Goal: Task Accomplishment & Management: Use online tool/utility

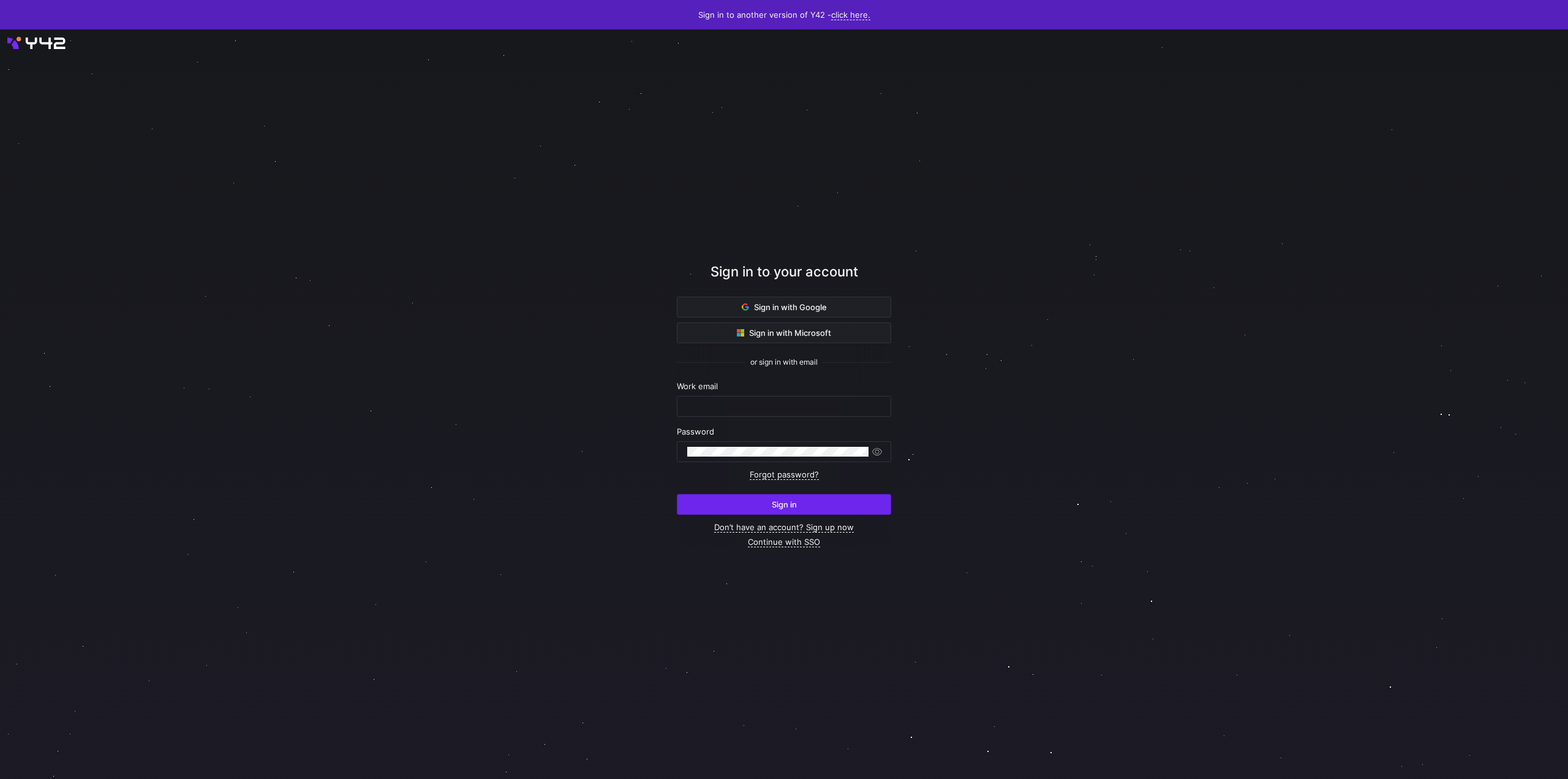
type input "michael.abrigos@cambridge.org"
click at [770, 509] on span "submit" at bounding box center [784, 503] width 213 height 20
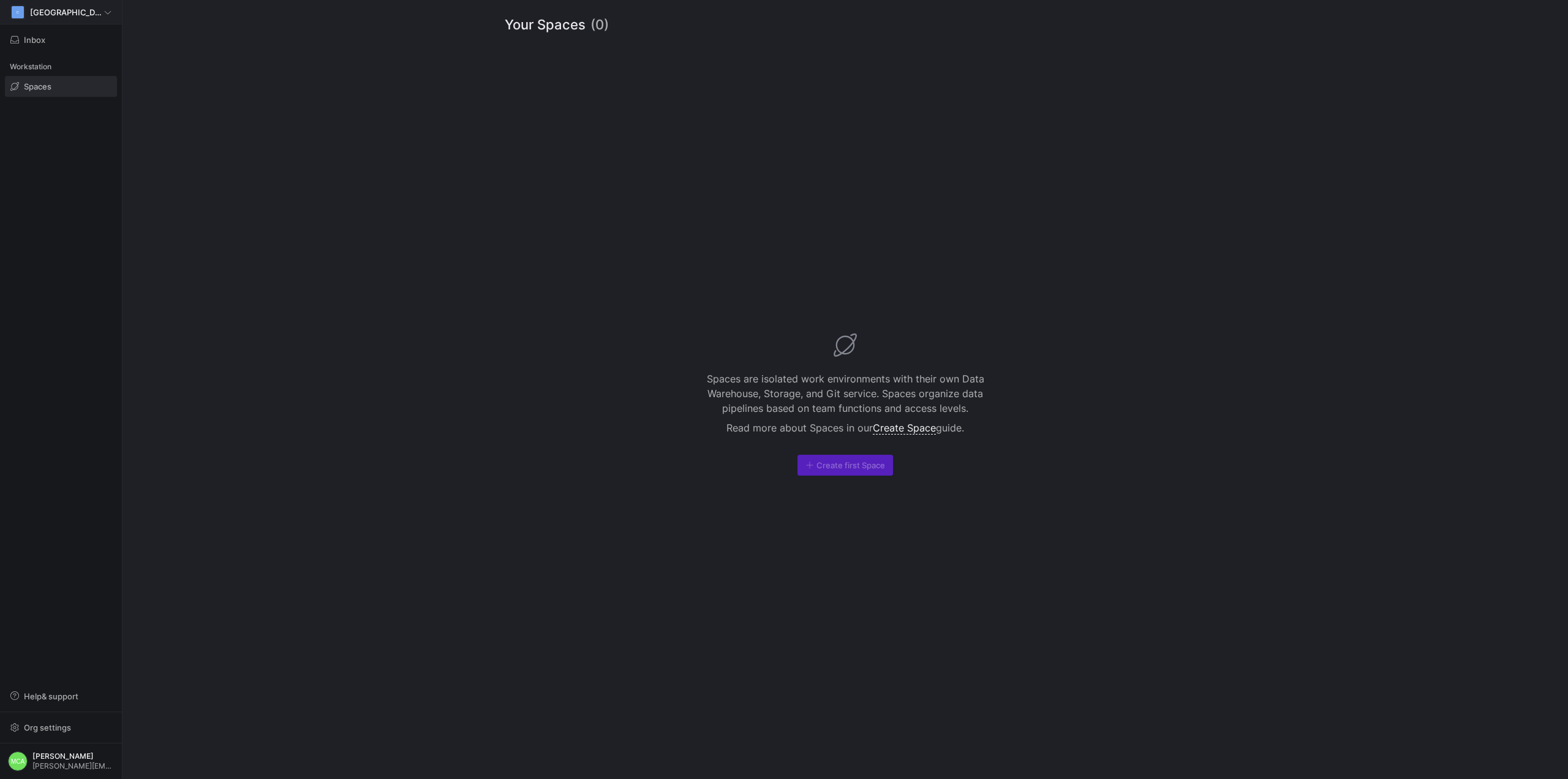
click at [104, 9] on div "C Cambridge" at bounding box center [60, 12] width 101 height 14
click at [87, 71] on div "C Cambridge" at bounding box center [56, 68] width 98 height 10
click at [34, 29] on div "Inbox" at bounding box center [60, 40] width 122 height 31
click at [33, 38] on span "Inbox" at bounding box center [34, 40] width 21 height 10
click at [73, 11] on div "C Cambridge" at bounding box center [60, 12] width 101 height 14
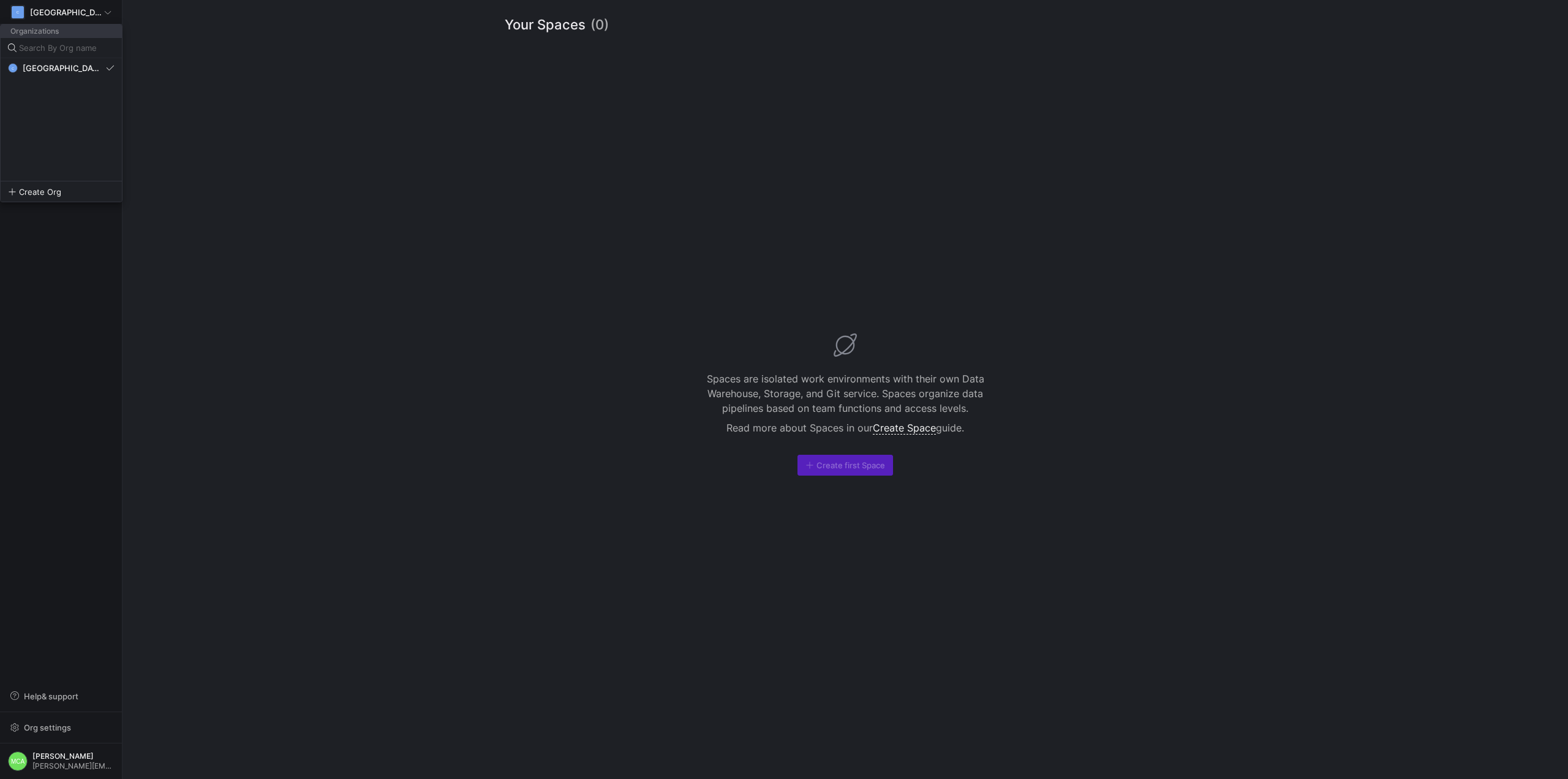
click at [76, 322] on div at bounding box center [784, 390] width 1568 height 779
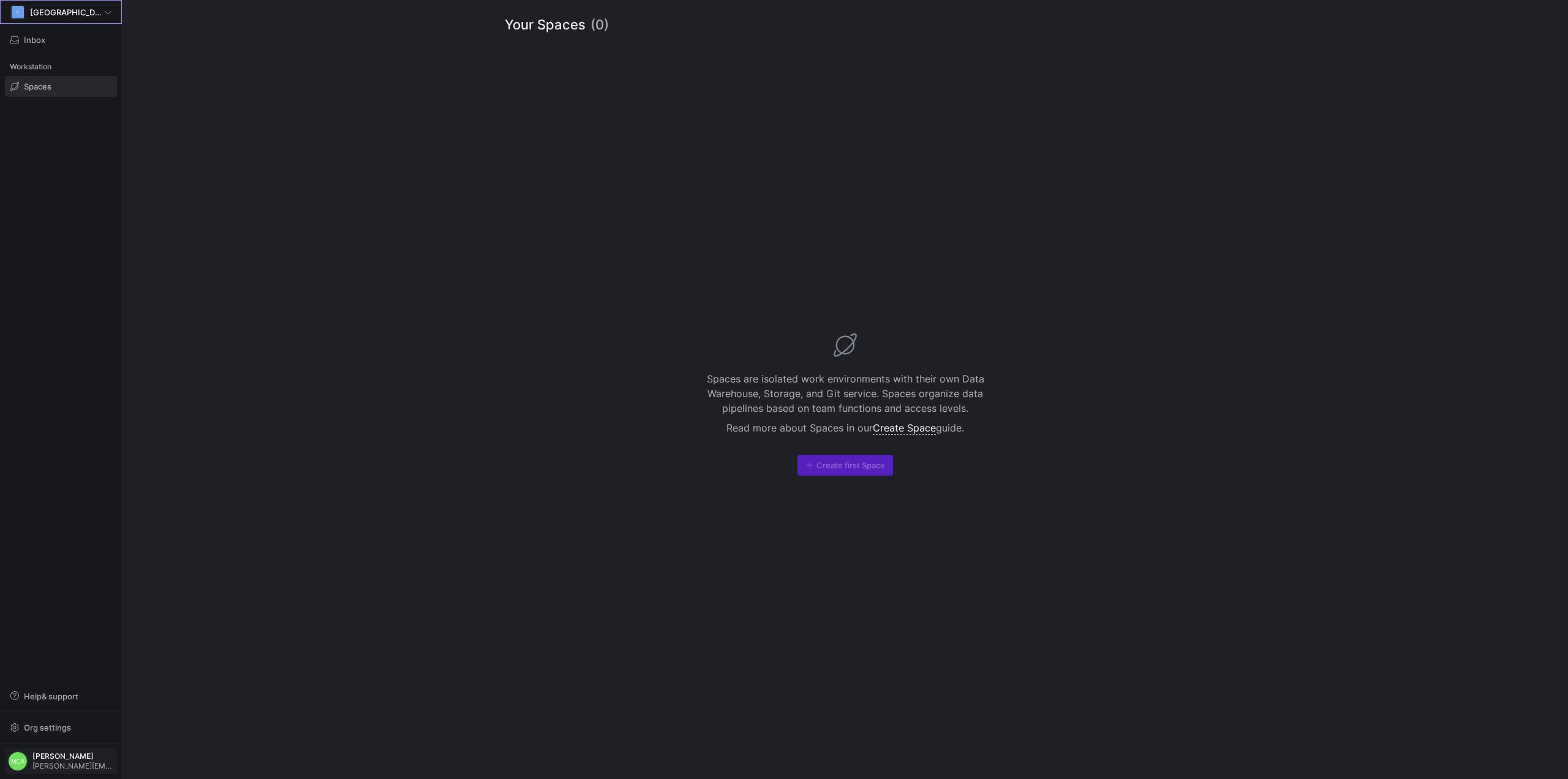
click at [93, 756] on span "Michael Christopher Abrigos" at bounding box center [73, 756] width 82 height 9
click at [65, 697] on span "User settings" at bounding box center [49, 697] width 52 height 10
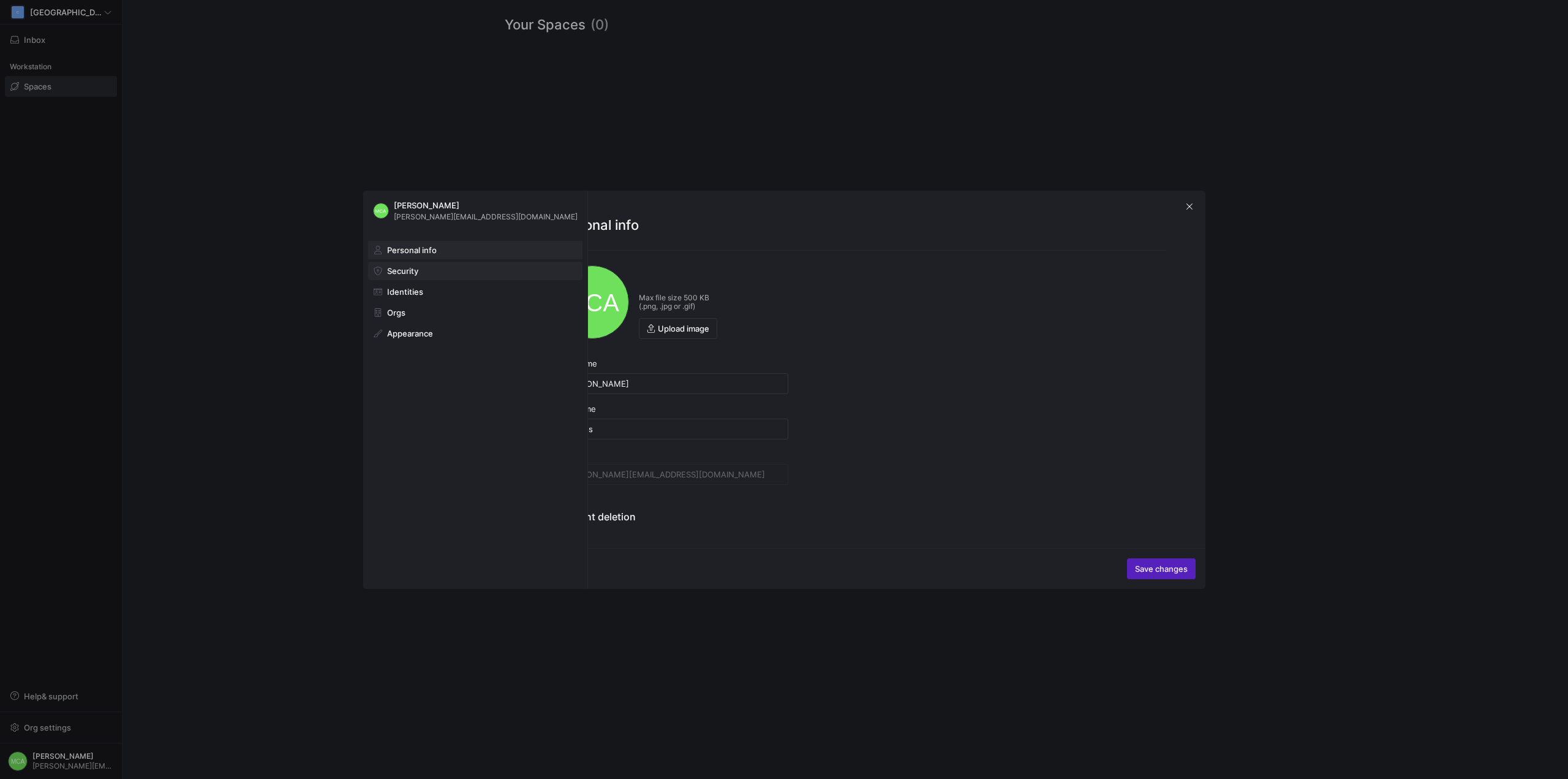
click at [463, 265] on span at bounding box center [475, 270] width 213 height 17
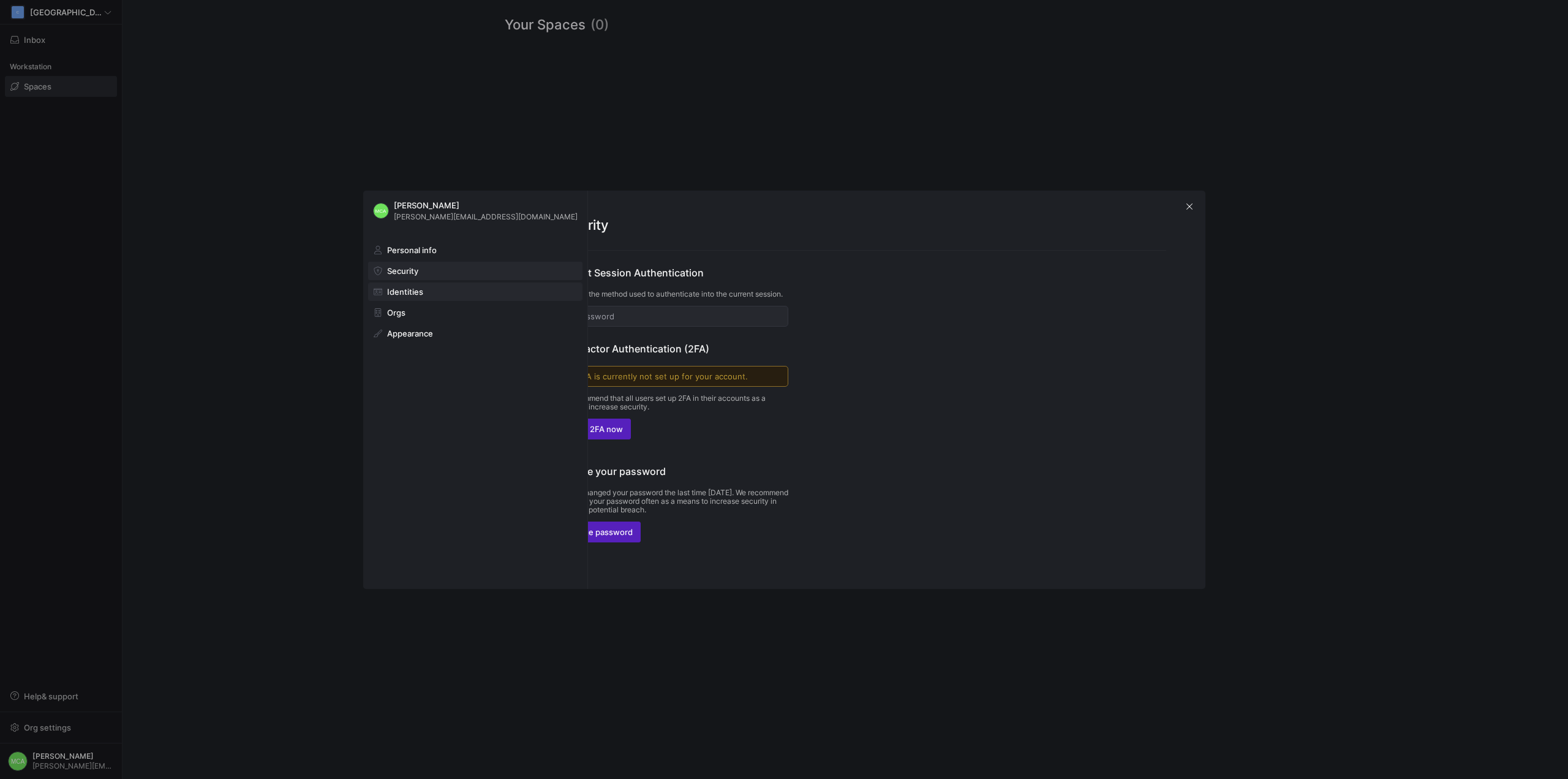
click at [452, 295] on span at bounding box center [475, 292] width 213 height 17
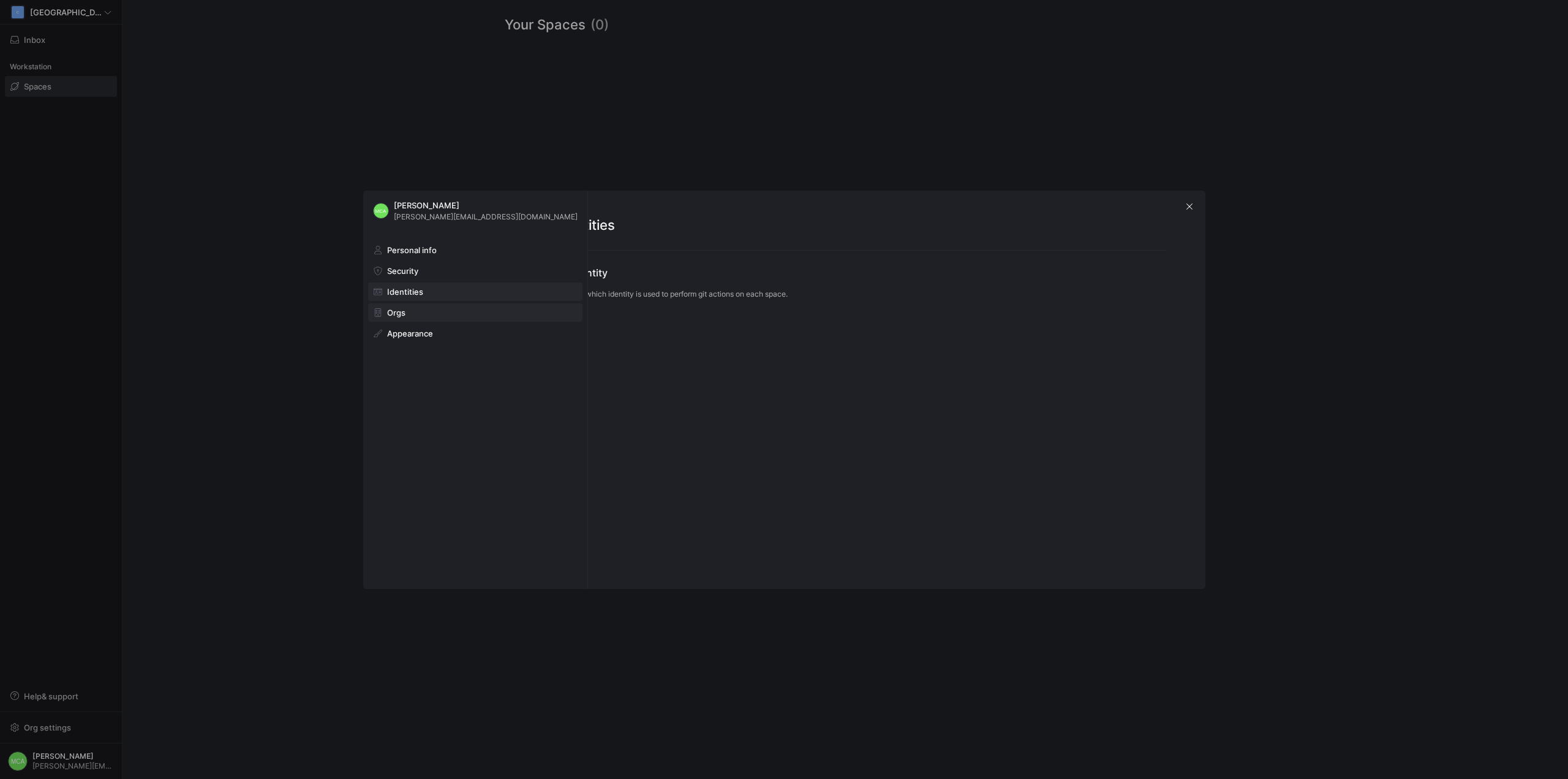
click at [446, 319] on span at bounding box center [475, 312] width 213 height 17
click at [443, 327] on span at bounding box center [475, 333] width 213 height 17
click at [1202, 213] on mat-sidenav-content "Appearance App theme Dark Locale English (UK) Timezone (UTC+01:00) Amsterdam, B…" at bounding box center [861, 390] width 690 height 398
click at [1197, 209] on mat-sidenav-content "Appearance App theme Dark Locale English (UK) Timezone (UTC+01:00) Amsterdam, B…" at bounding box center [861, 390] width 690 height 398
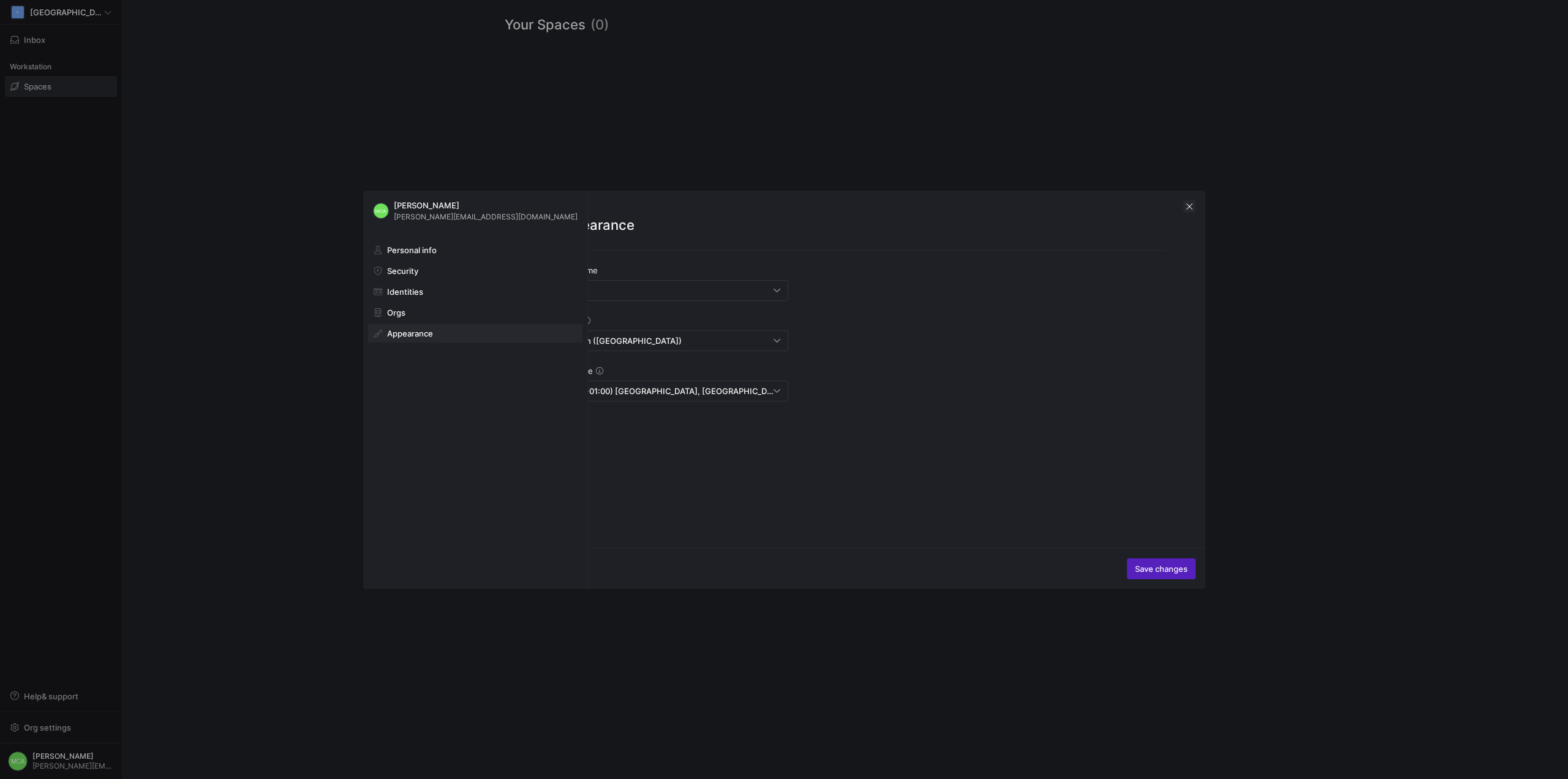
click at [1185, 202] on span "button" at bounding box center [1190, 207] width 12 height 12
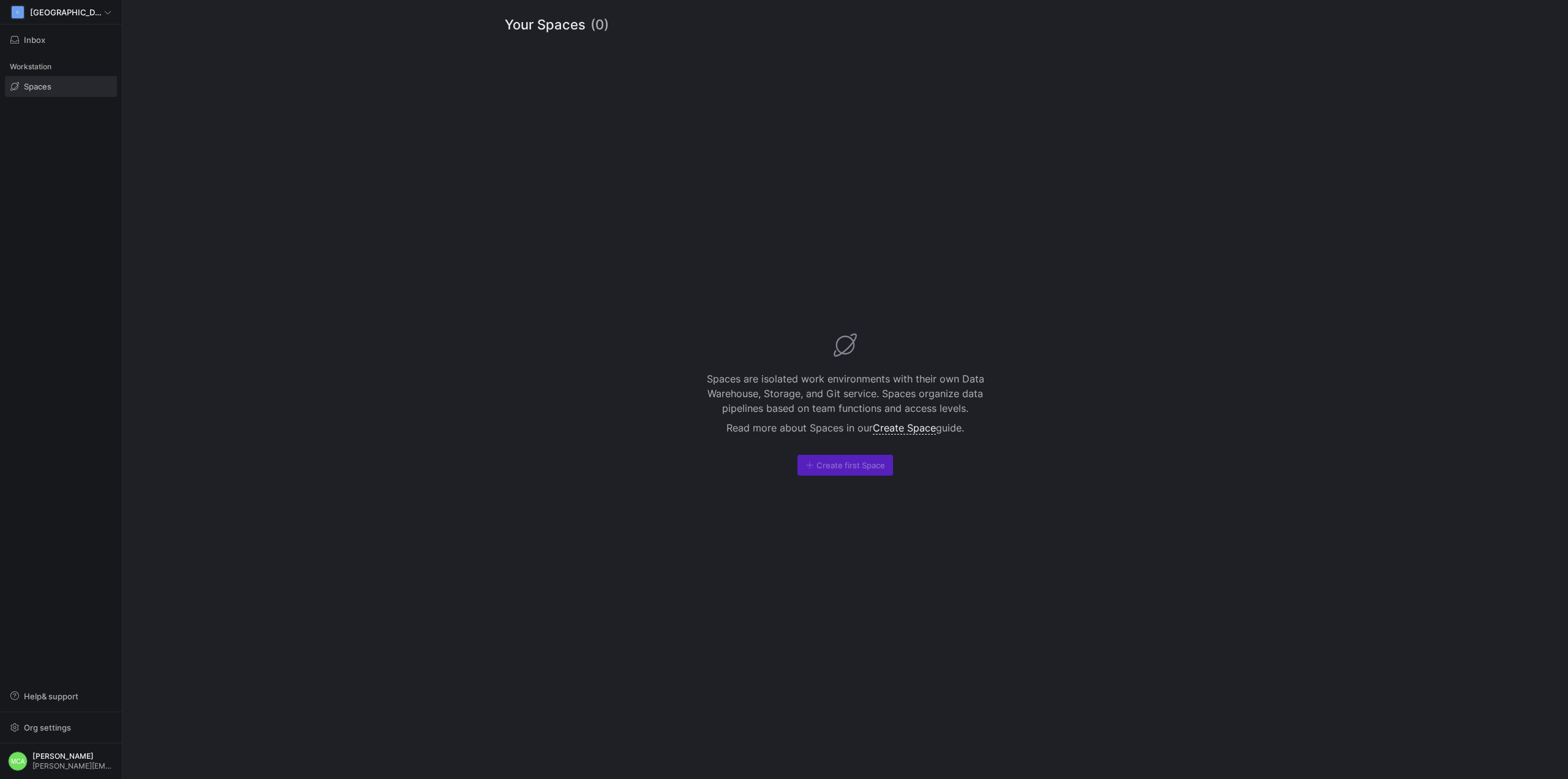
click at [827, 475] on div "Create first Space" at bounding box center [845, 465] width 95 height 20
click at [38, 33] on span "button" at bounding box center [60, 39] width 111 height 20
click at [104, 11] on div at bounding box center [784, 390] width 1568 height 779
click at [104, 11] on div "C Cambridge" at bounding box center [60, 12] width 101 height 14
click at [241, 109] on div at bounding box center [784, 390] width 1568 height 779
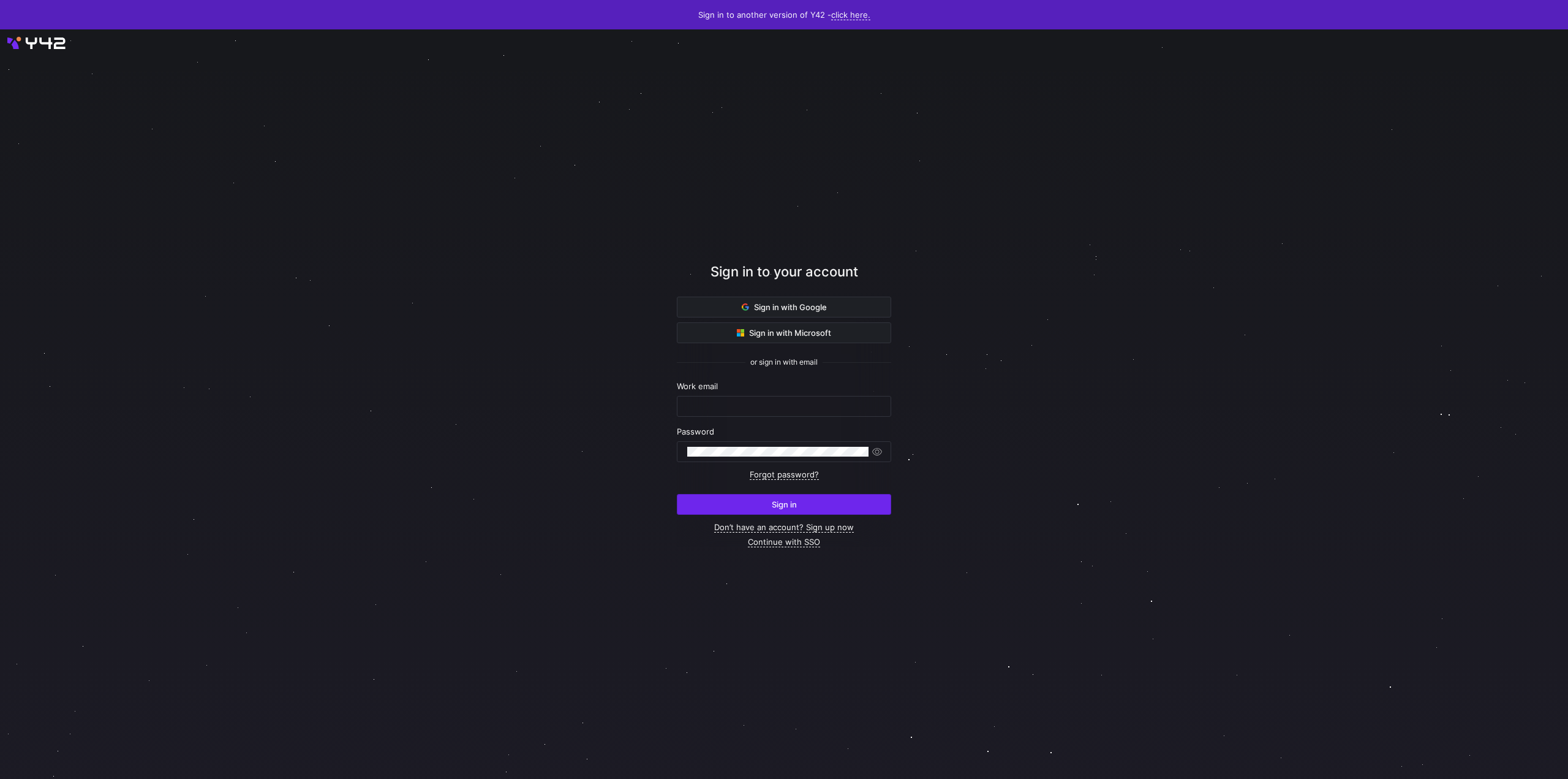
type input "[PERSON_NAME][EMAIL_ADDRESS][DOMAIN_NAME]"
click at [838, 501] on span "submit" at bounding box center [784, 503] width 213 height 20
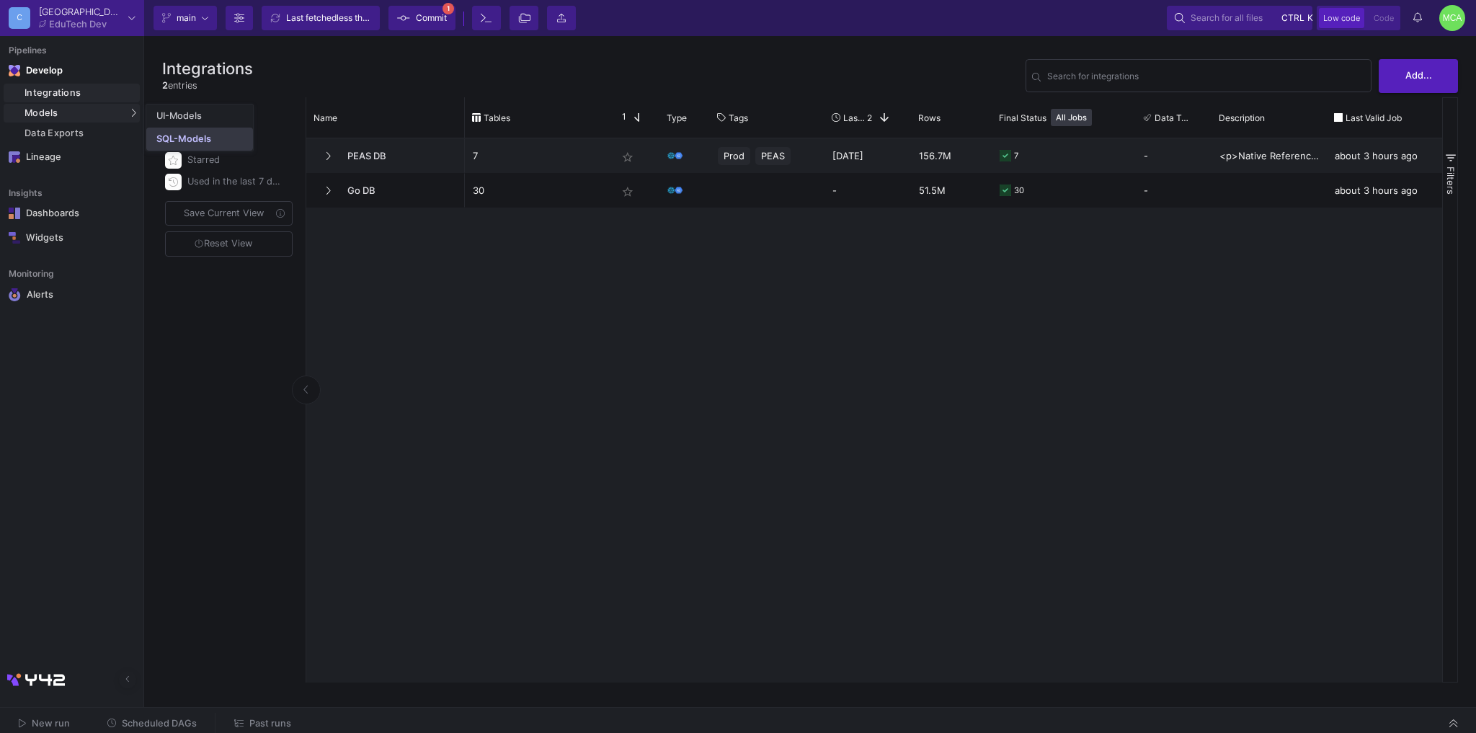
click at [187, 138] on div "SQL-Models" at bounding box center [183, 139] width 55 height 12
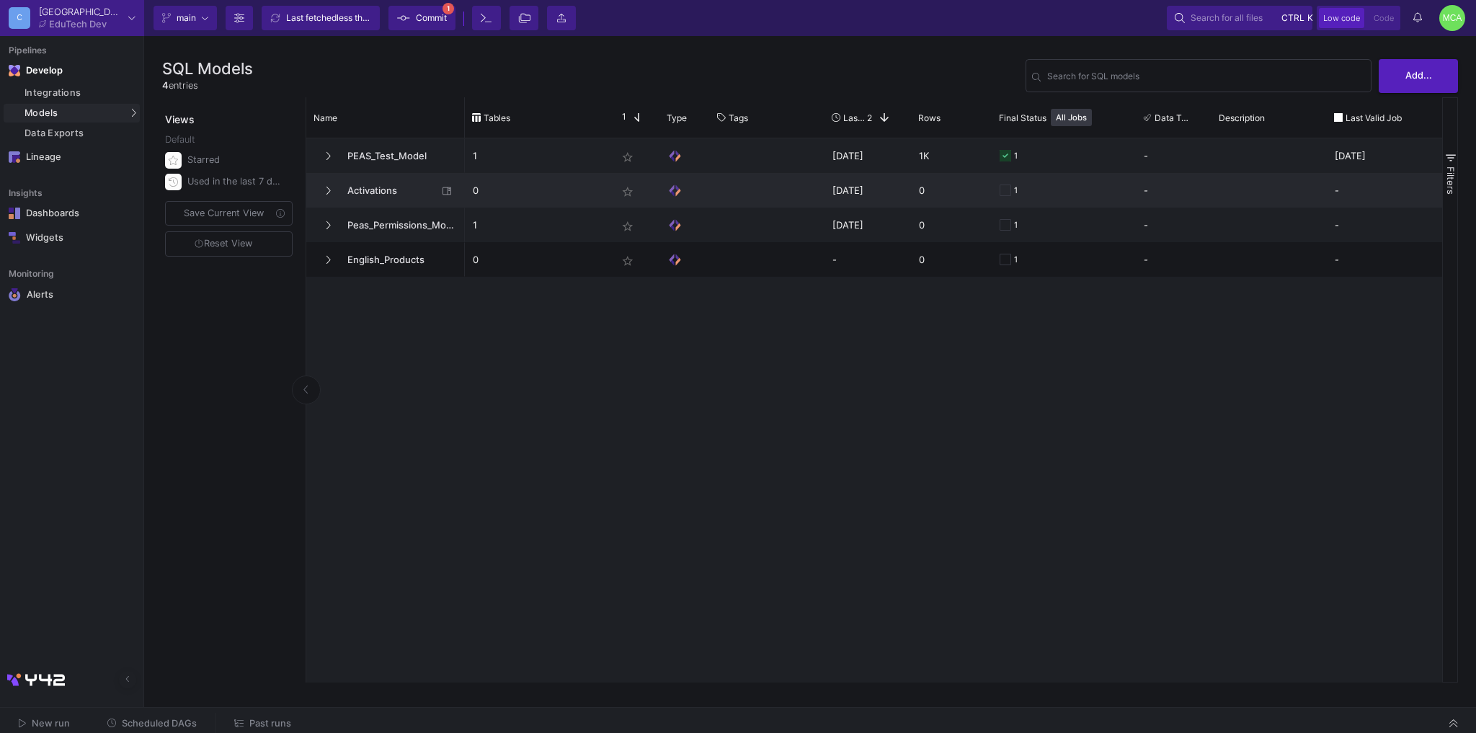
click at [339, 176] on span "Activations" at bounding box center [388, 191] width 99 height 34
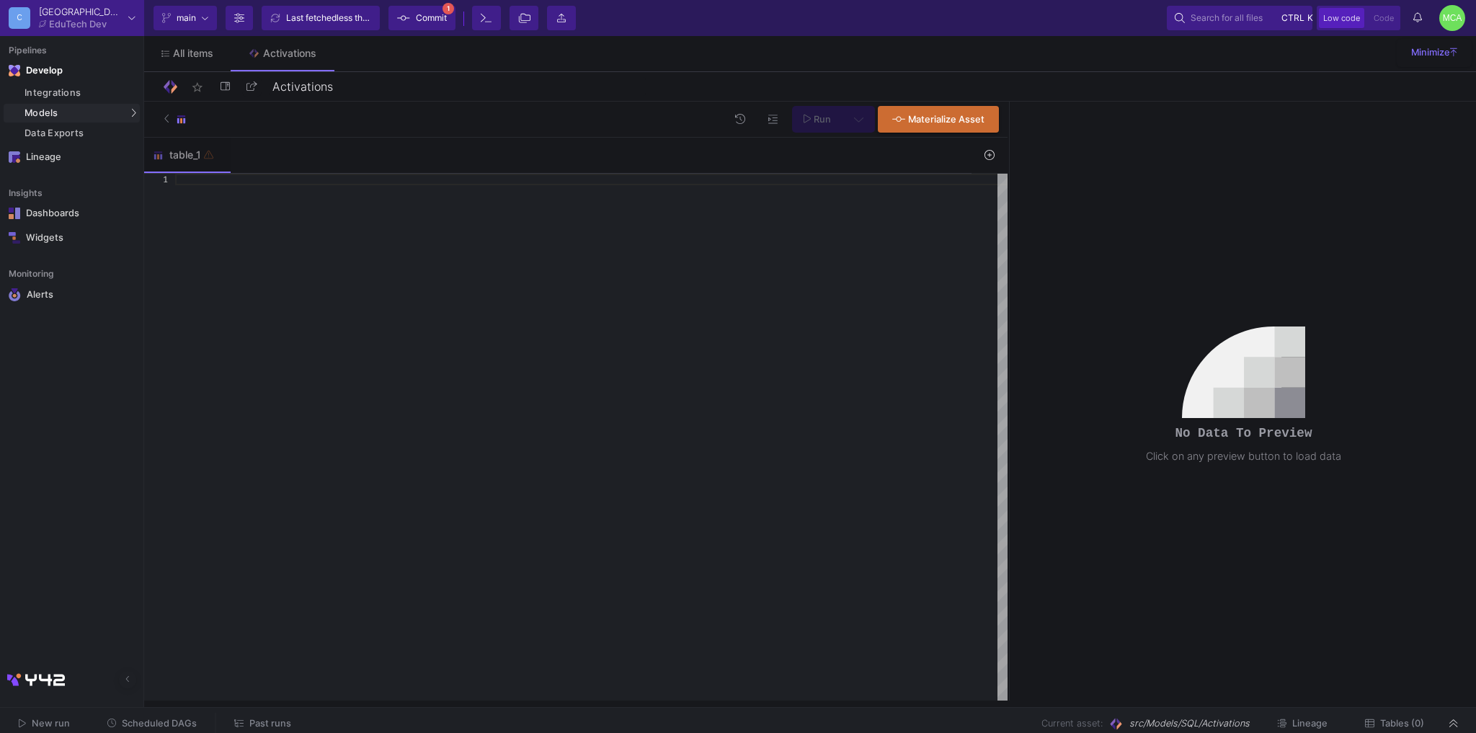
click at [425, 306] on div at bounding box center [591, 437] width 832 height 527
click at [256, 204] on div at bounding box center [591, 437] width 832 height 527
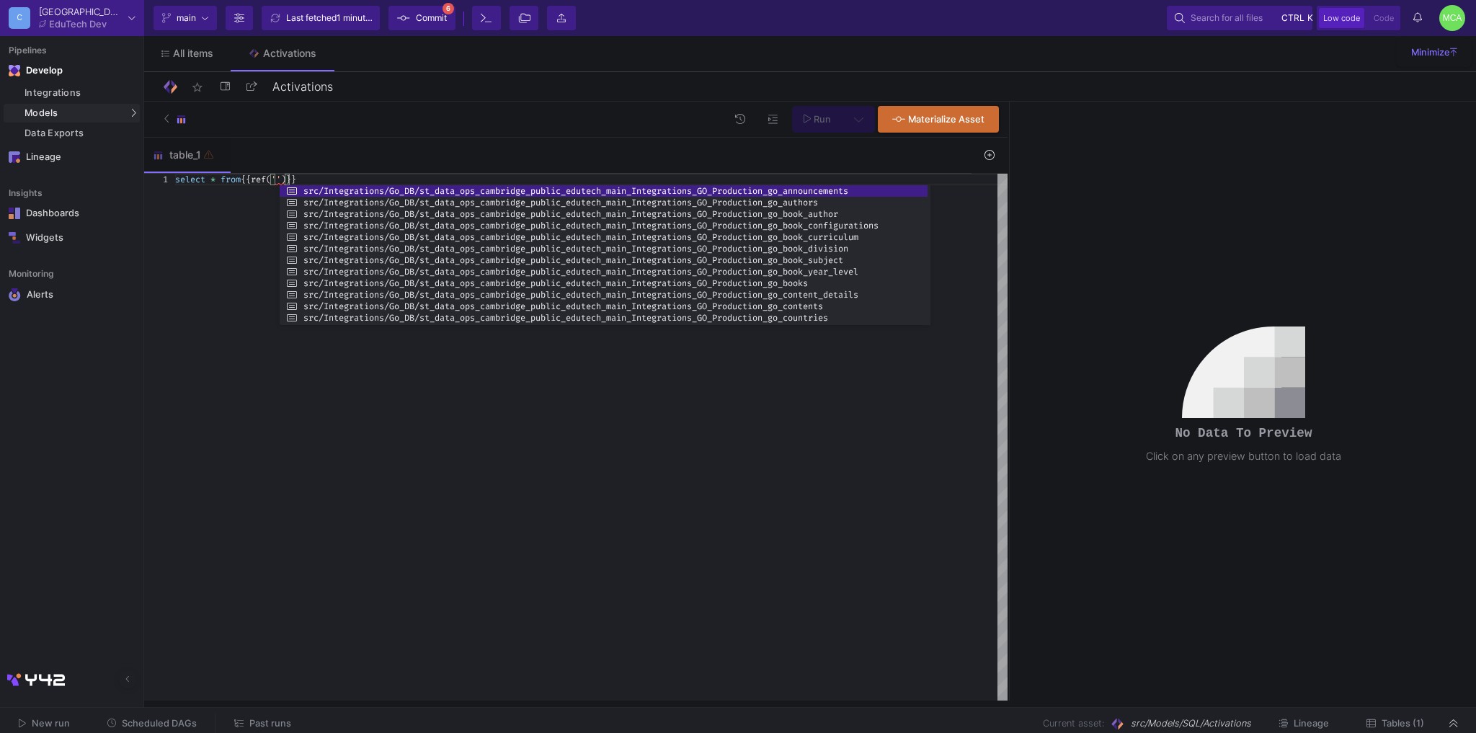
drag, startPoint x: 589, startPoint y: 219, endPoint x: 927, endPoint y: 251, distance: 340.2
click at [927, 251] on div at bounding box center [928, 255] width 3 height 140
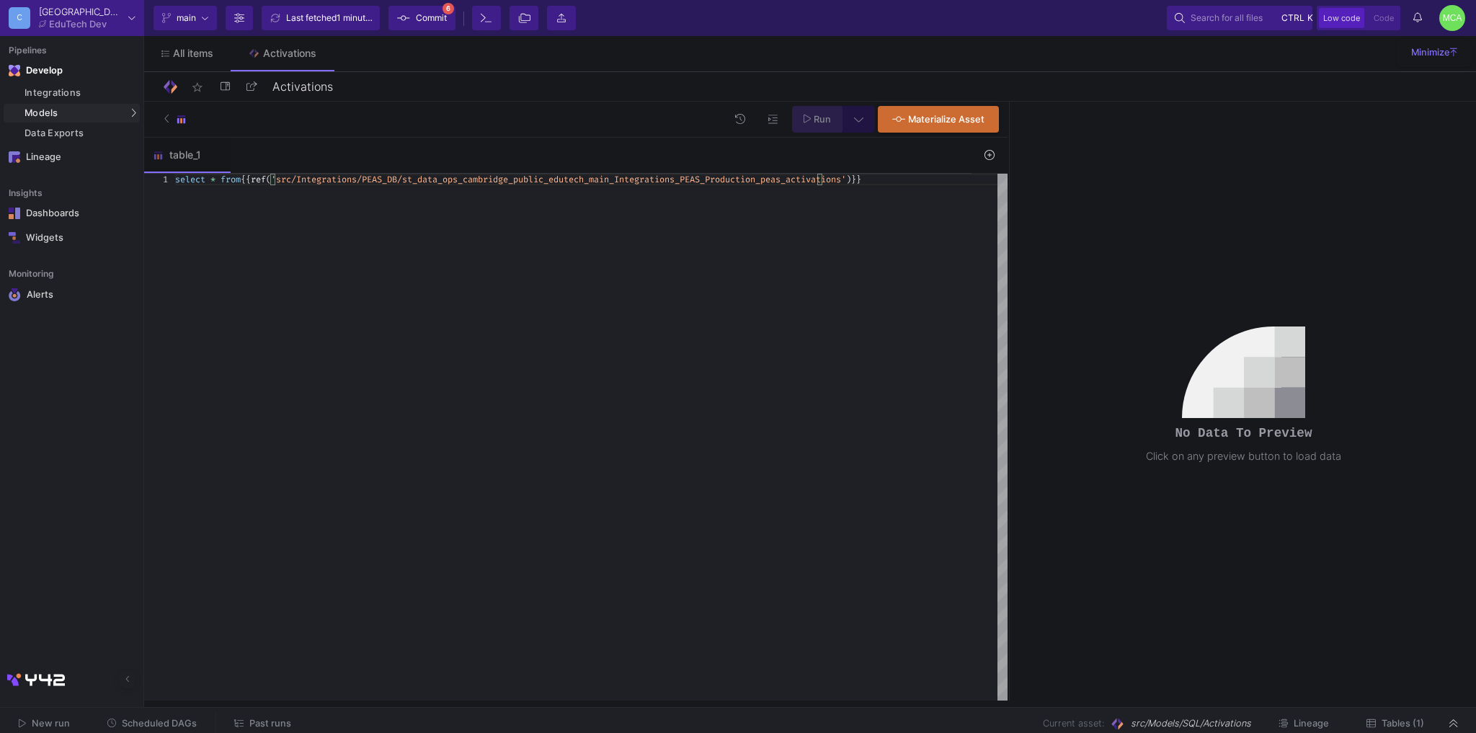
click at [810, 117] on icon at bounding box center [807, 119] width 8 height 10
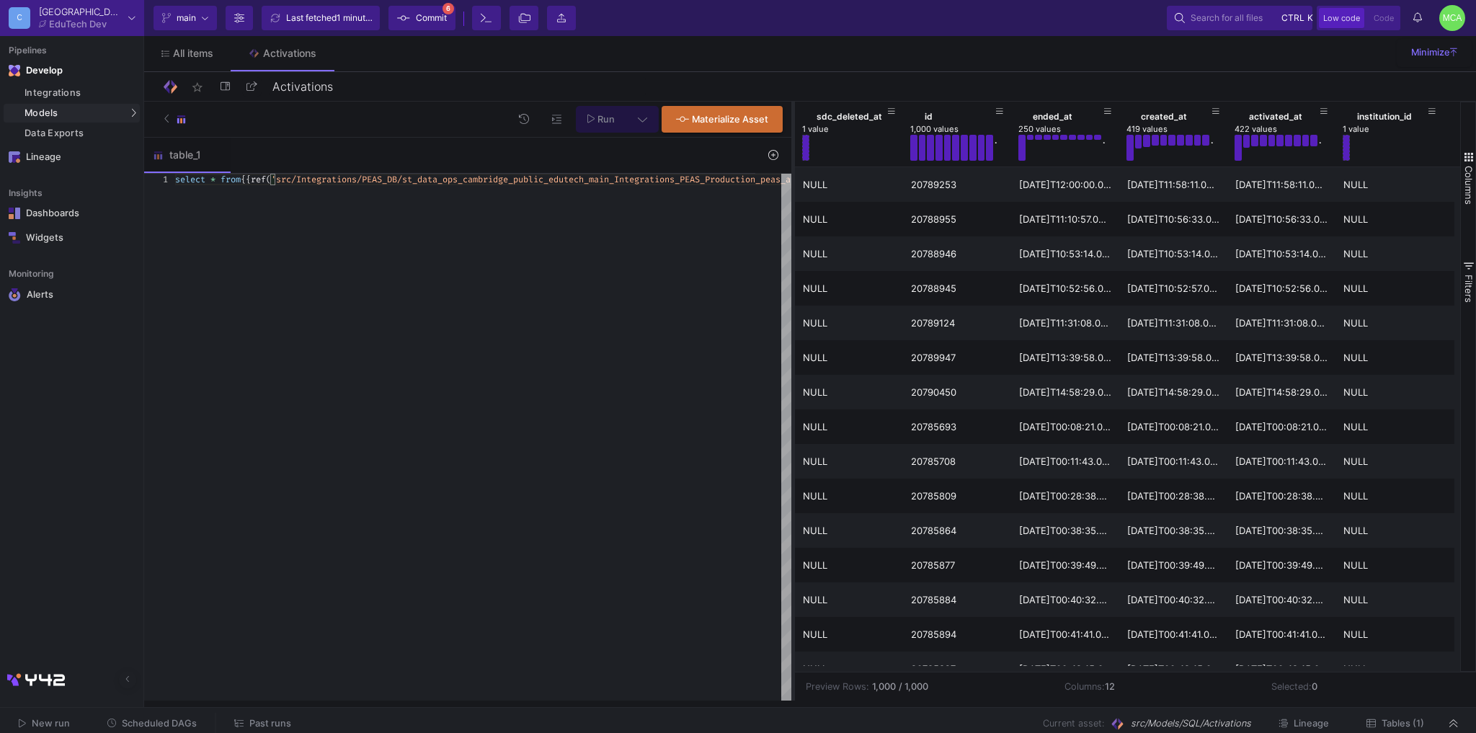
drag, startPoint x: 1009, startPoint y: 218, endPoint x: 790, endPoint y: 285, distance: 229.1
click at [791, 285] on div at bounding box center [793, 401] width 4 height 599
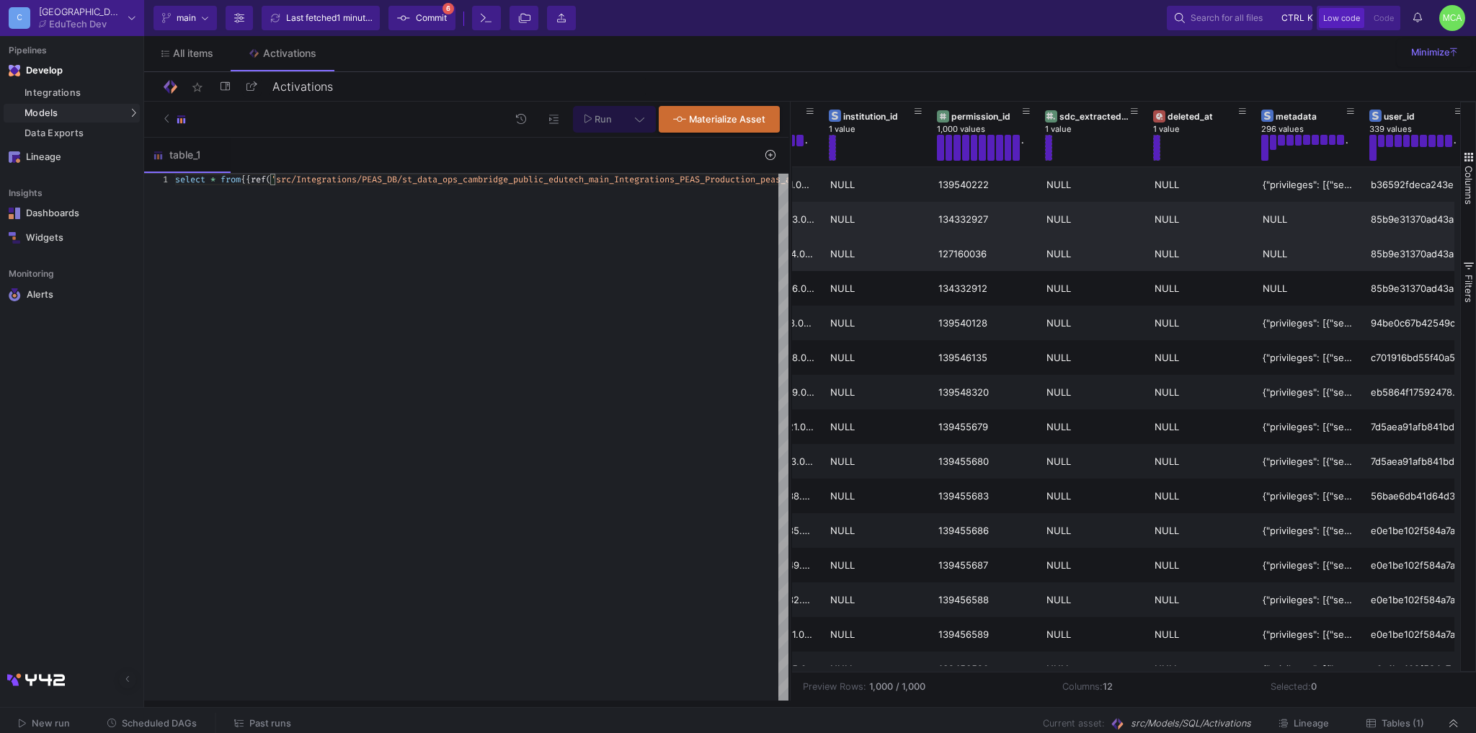
scroll to position [0, 510]
click at [1290, 184] on div "{"privileges": [{"series": {"id": 1010}, "titles": [{"id": 4011, "tabs": [8786]…" at bounding box center [1308, 185] width 92 height 34
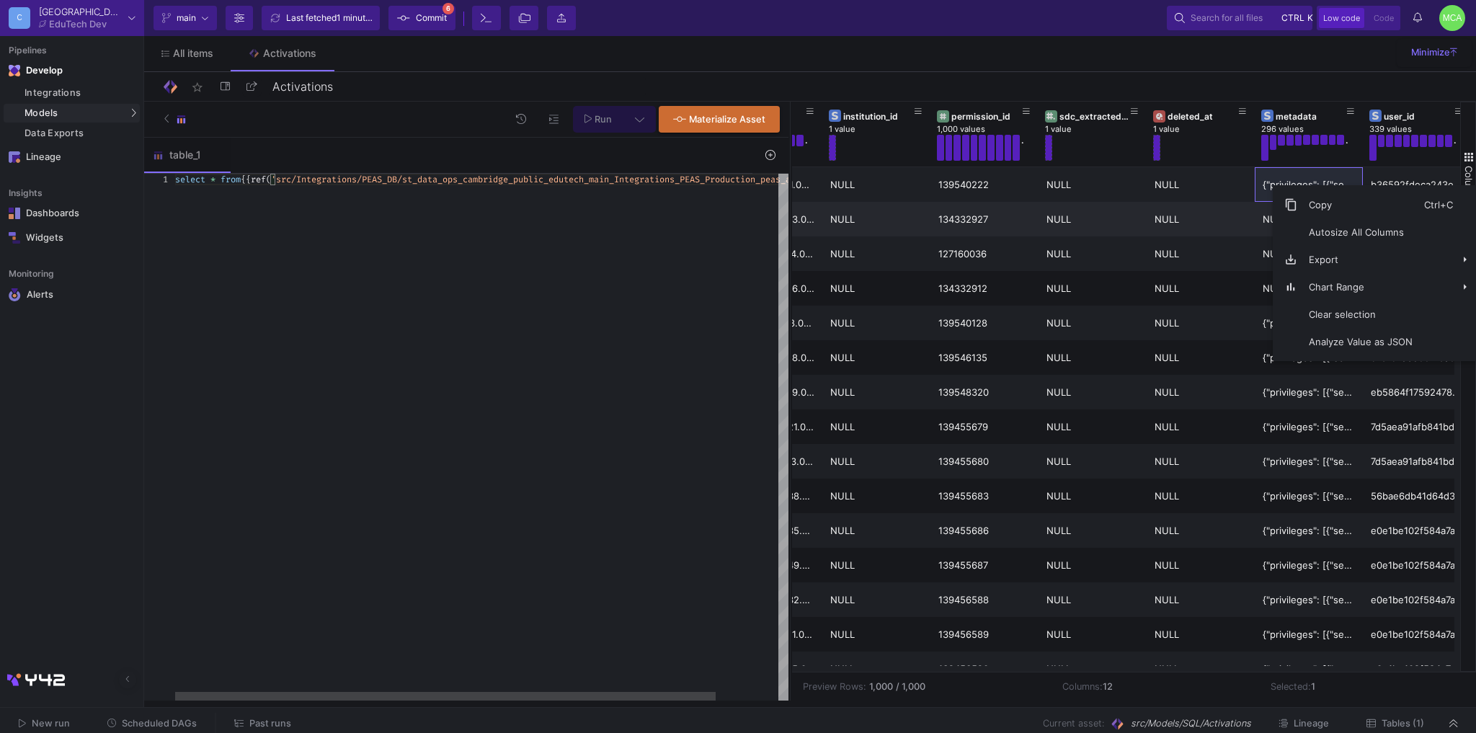
click at [585, 271] on div "select * from {{ ref ( 'src/Integrations/PEAS_DB/st_data_ops_cambridge_pu blic_…" at bounding box center [517, 437] width 684 height 527
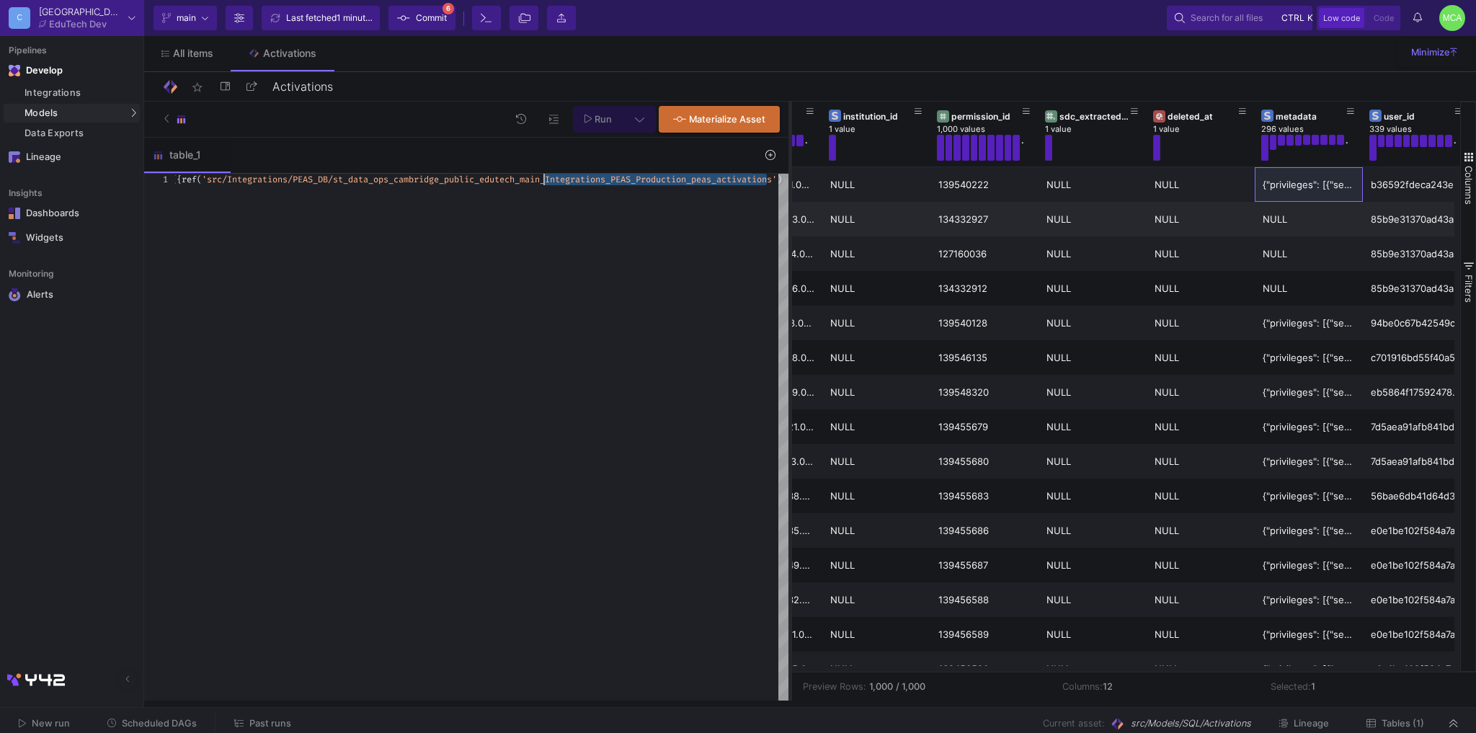
drag, startPoint x: 789, startPoint y: 231, endPoint x: 462, endPoint y: 257, distance: 328.2
click at [788, 257] on div at bounding box center [790, 401] width 4 height 599
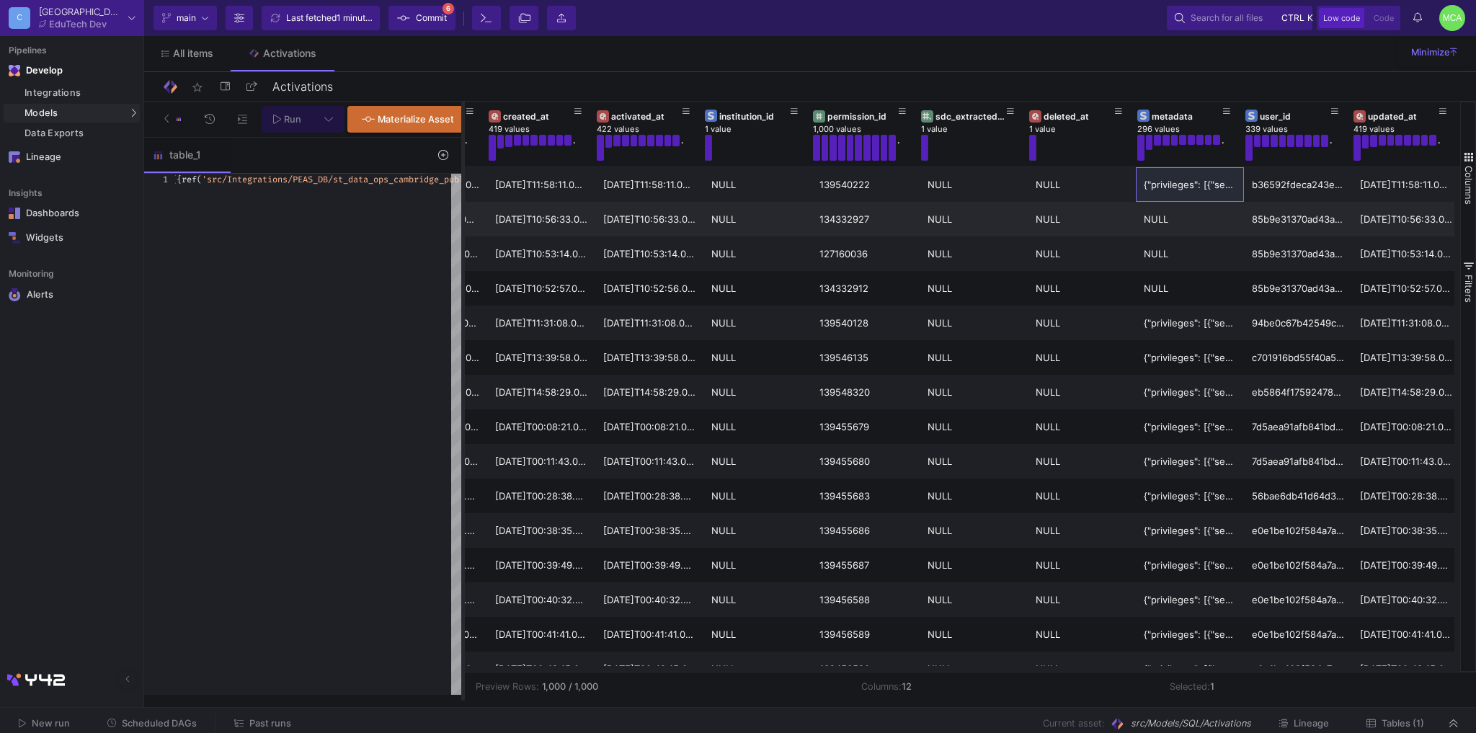
scroll to position [0, 308]
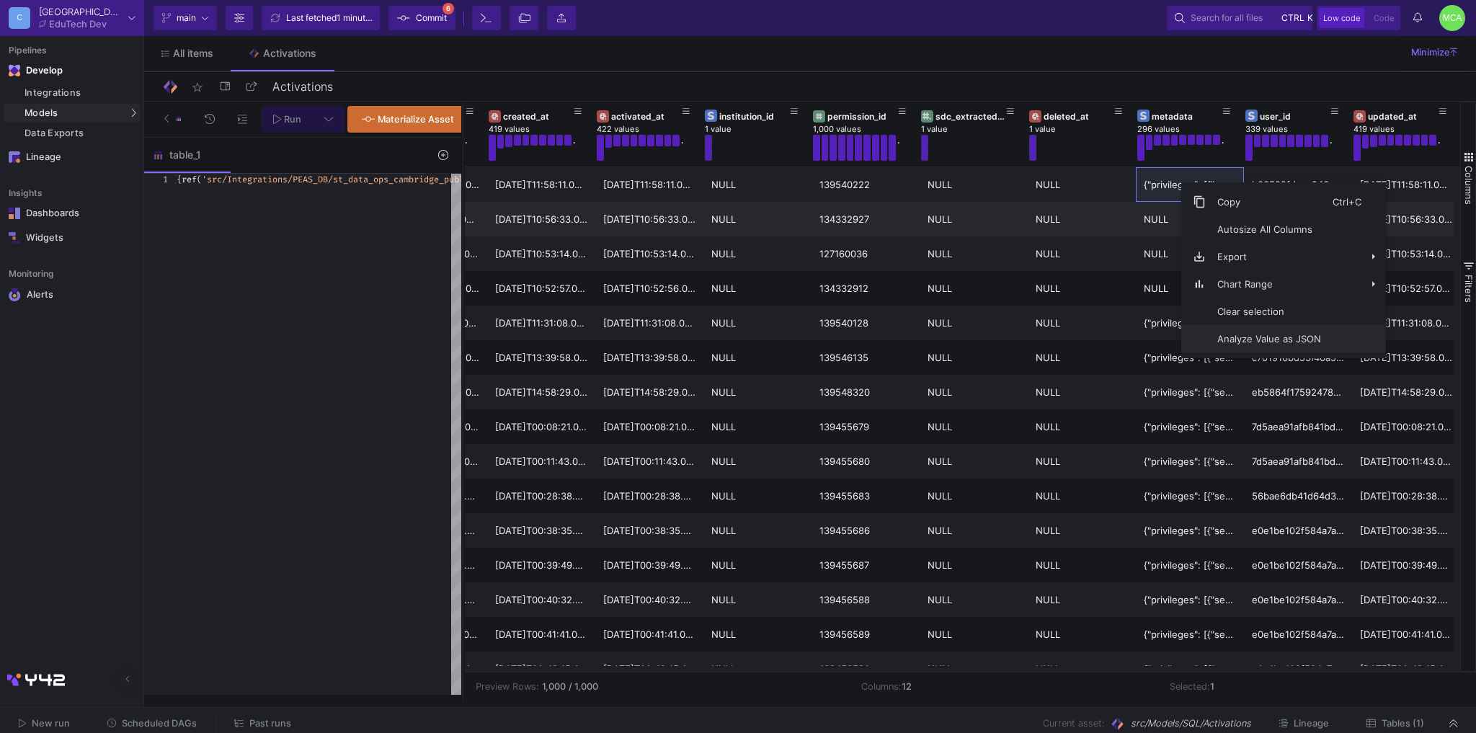
click at [1237, 340] on span "Analyze Value as JSON" at bounding box center [1268, 338] width 127 height 27
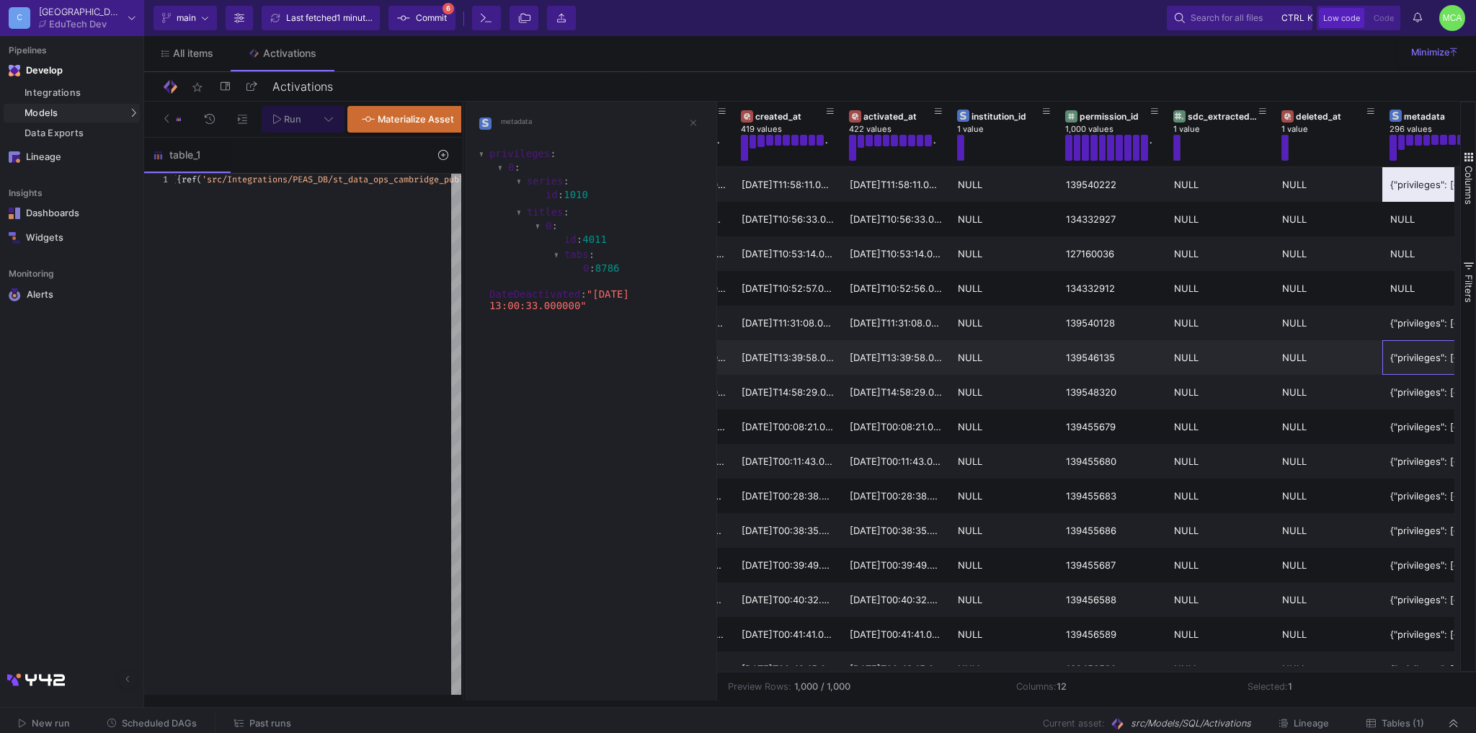
click at [1406, 362] on div "{"privileges": [{"series": {"id": 493}, "titles": [{"id": 2413, "tabs": [6670]}…" at bounding box center [1436, 358] width 92 height 34
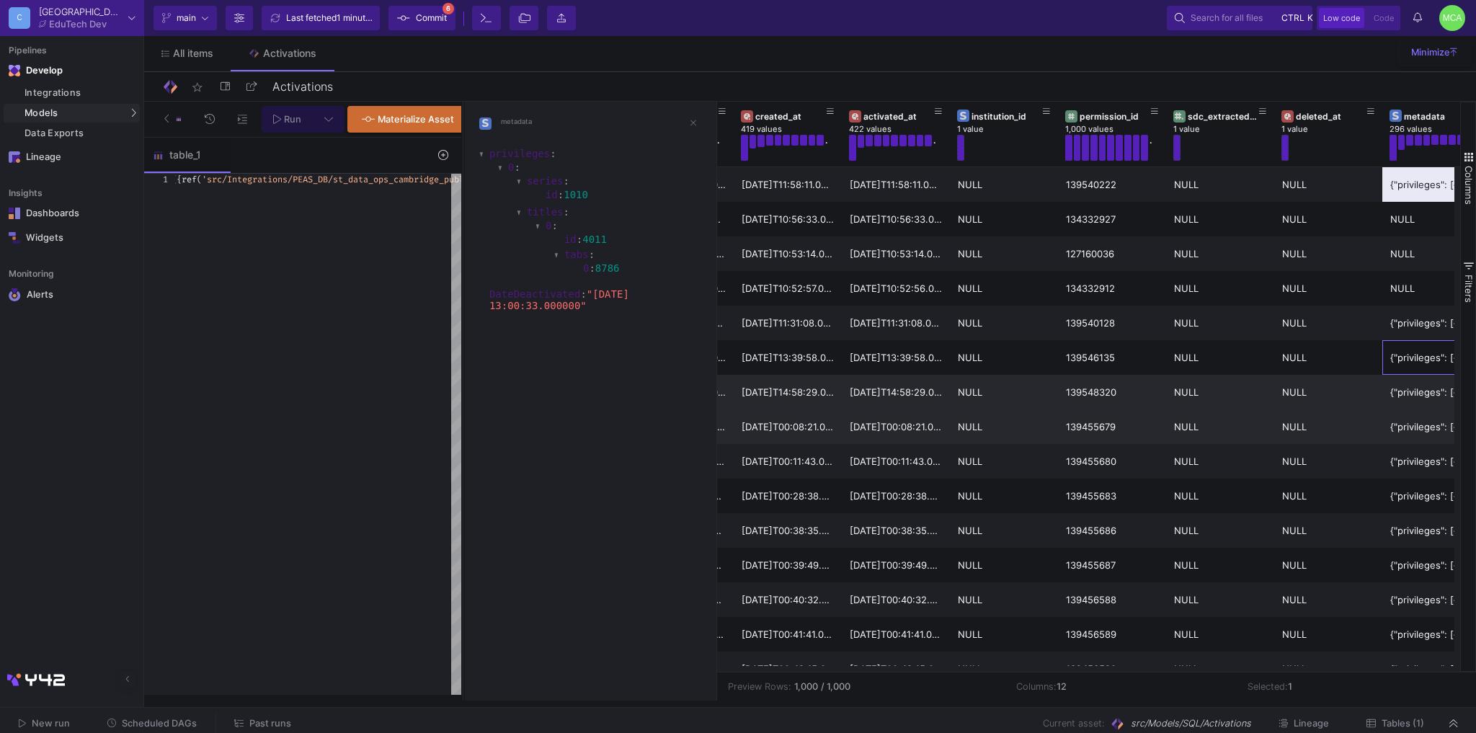
click at [1408, 410] on div "{"privileges": [{"series": {"id": 624}, "titles": [{"id": 2911, "tabs": [5896, …" at bounding box center [1436, 427] width 92 height 34
click at [1414, 461] on div "{"privileges": [{"series": {"id": 630}, "titles": [{"id": 2929, "tabs": [5822, …" at bounding box center [1436, 462] width 92 height 34
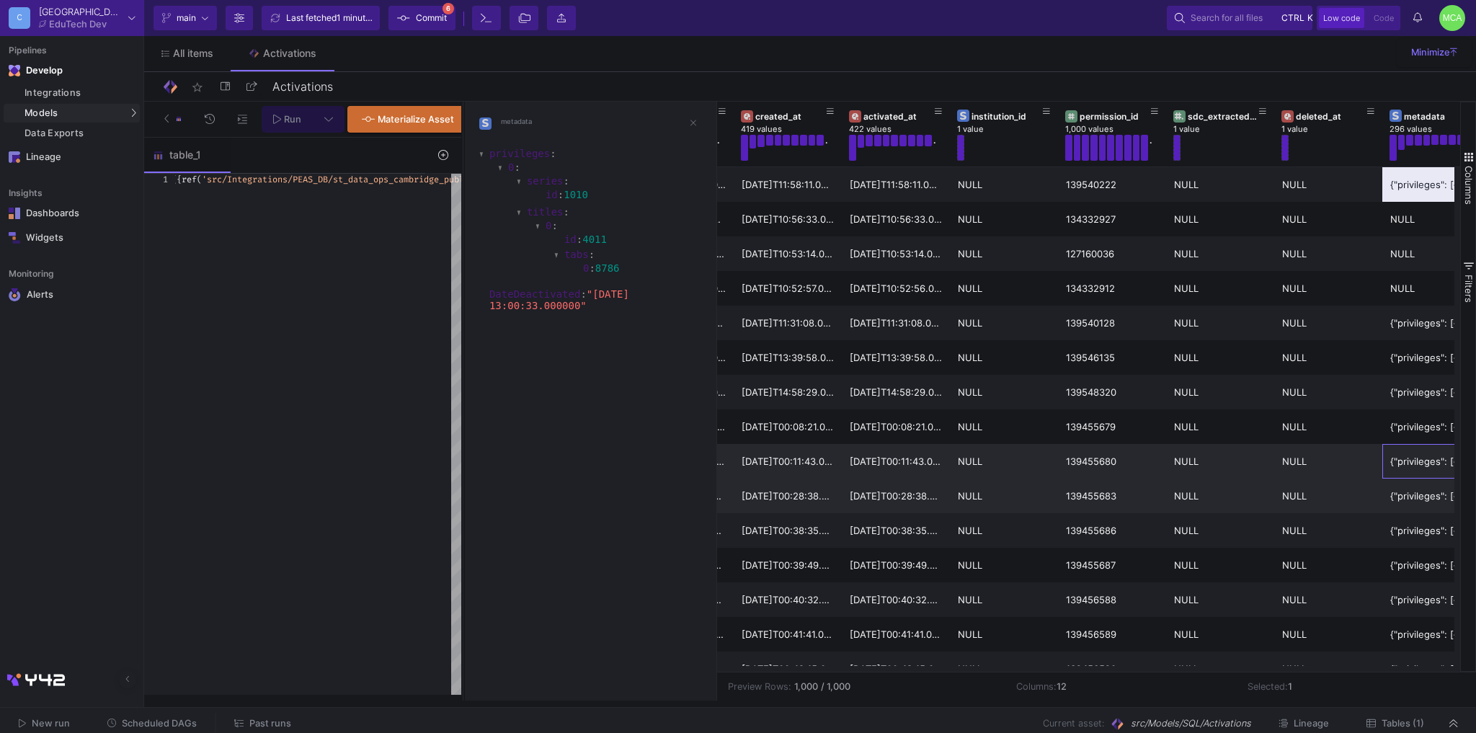
click at [1406, 501] on div "{"privileges": [{"series": {"id": 643}, "titles": [{"id": 2924, "tabs": [5809, …" at bounding box center [1436, 496] width 92 height 34
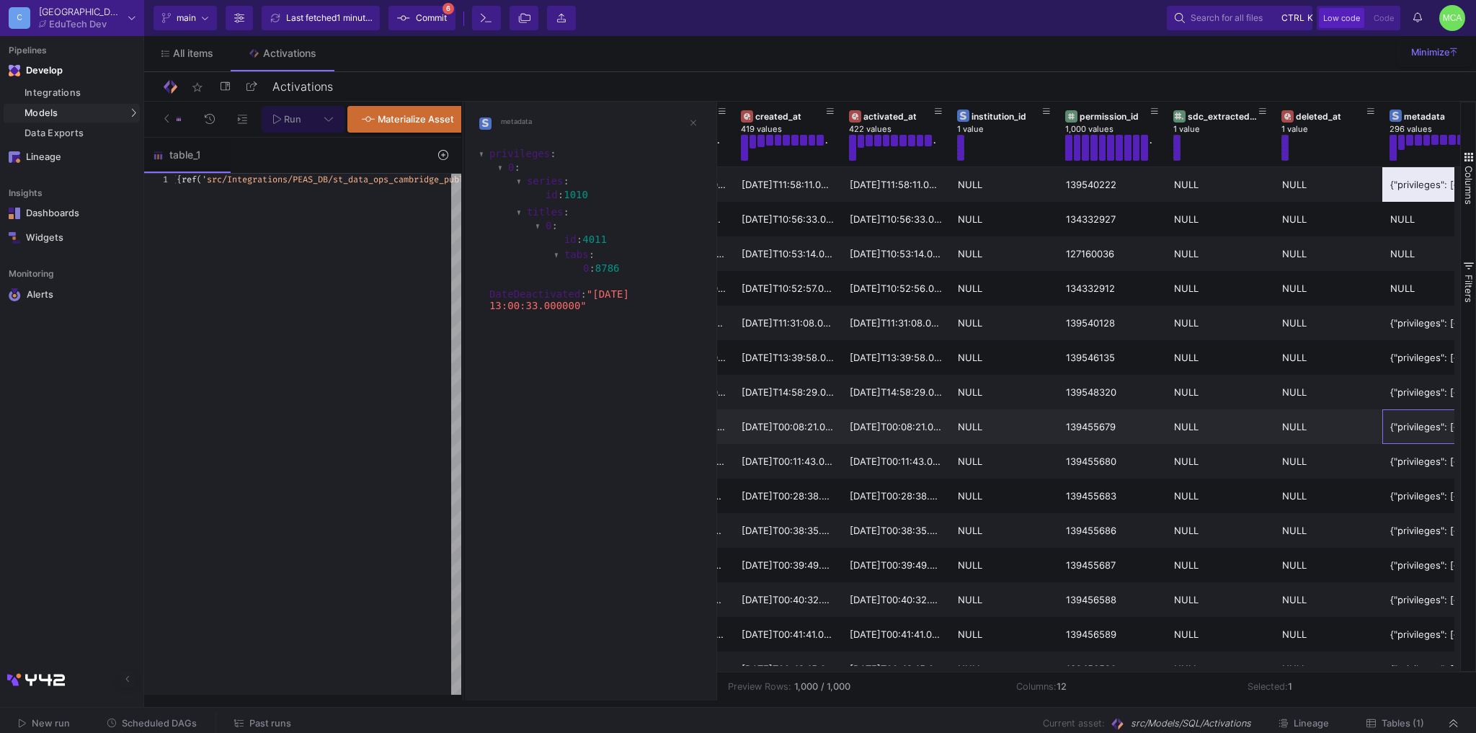
click at [1419, 442] on div "{"privileges": [{"series": {"id": 624}, "titles": [{"id": 2911, "tabs": [5896, …" at bounding box center [1436, 427] width 92 height 34
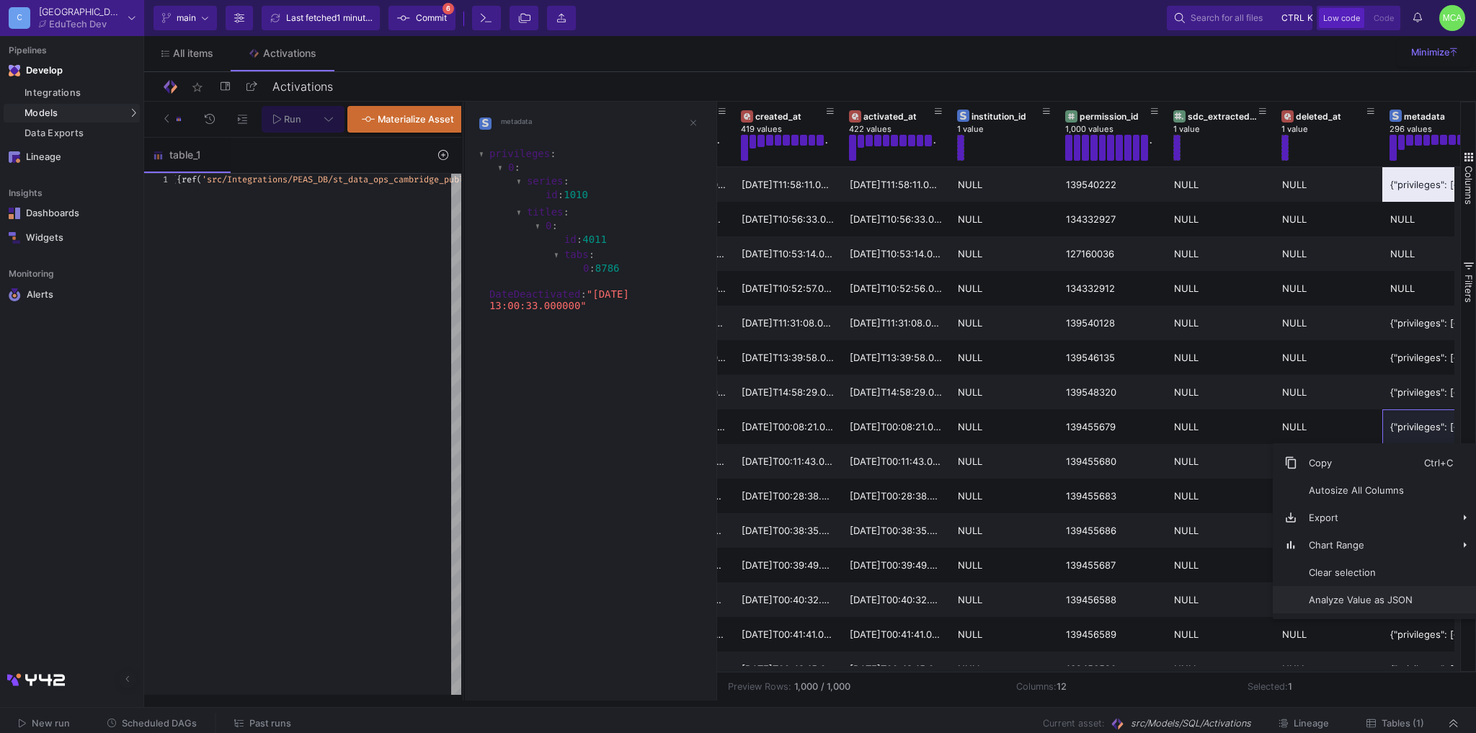
click at [1352, 602] on span "Analyze Value as JSON" at bounding box center [1360, 599] width 127 height 27
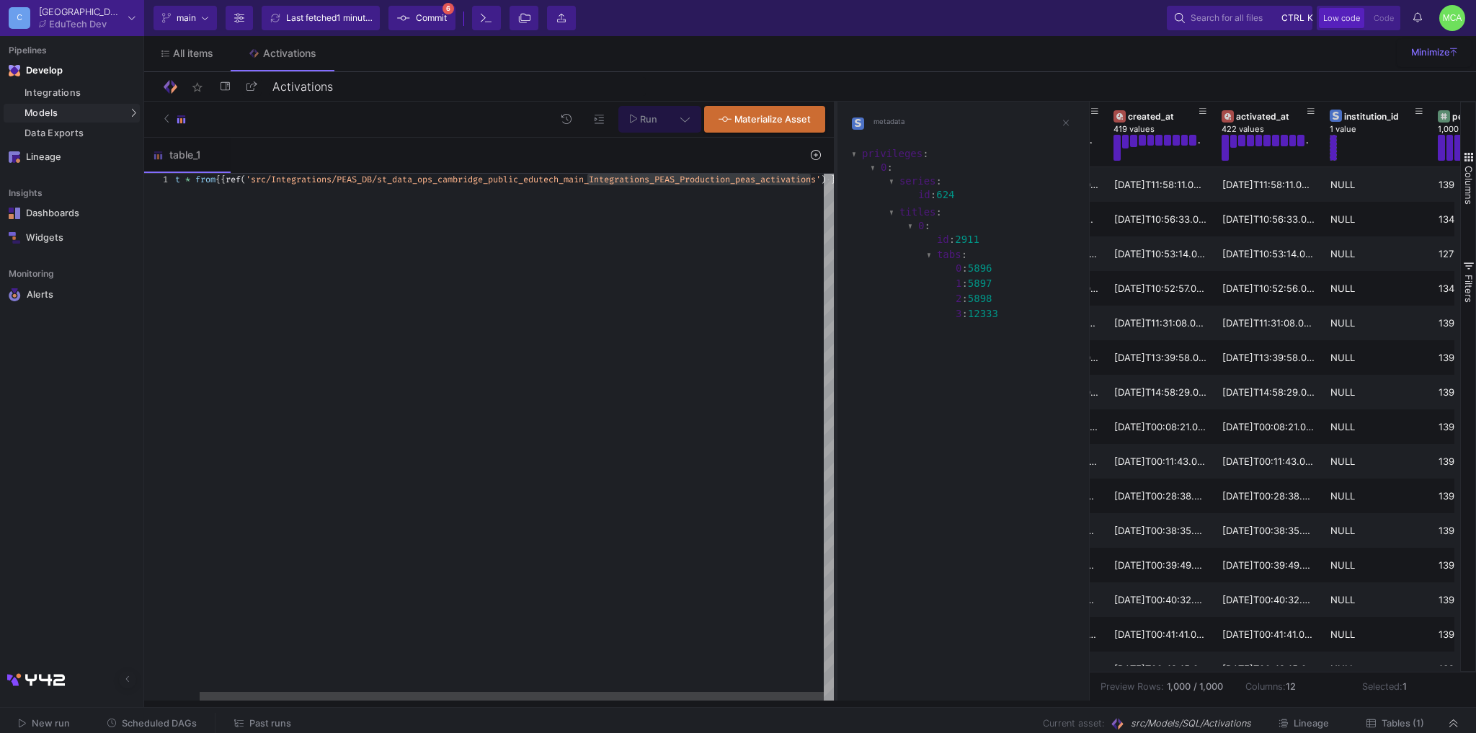
drag, startPoint x: 462, startPoint y: 360, endPoint x: 848, endPoint y: 398, distance: 388.0
click at [837, 398] on div at bounding box center [836, 401] width 4 height 599
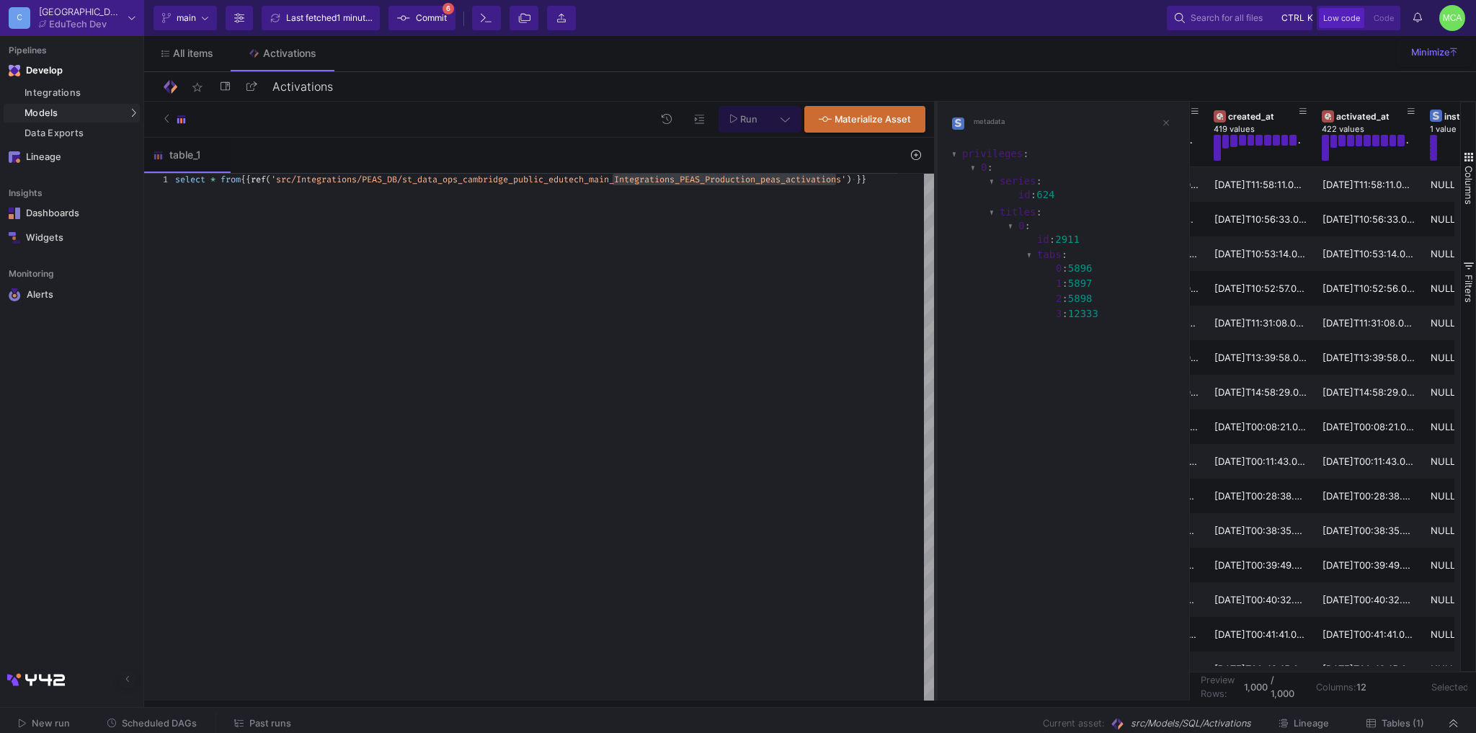
drag, startPoint x: 848, startPoint y: 398, endPoint x: 934, endPoint y: 393, distance: 86.6
click at [934, 393] on div at bounding box center [936, 401] width 4 height 599
drag, startPoint x: 870, startPoint y: 179, endPoint x: 829, endPoint y: 182, distance: 41.2
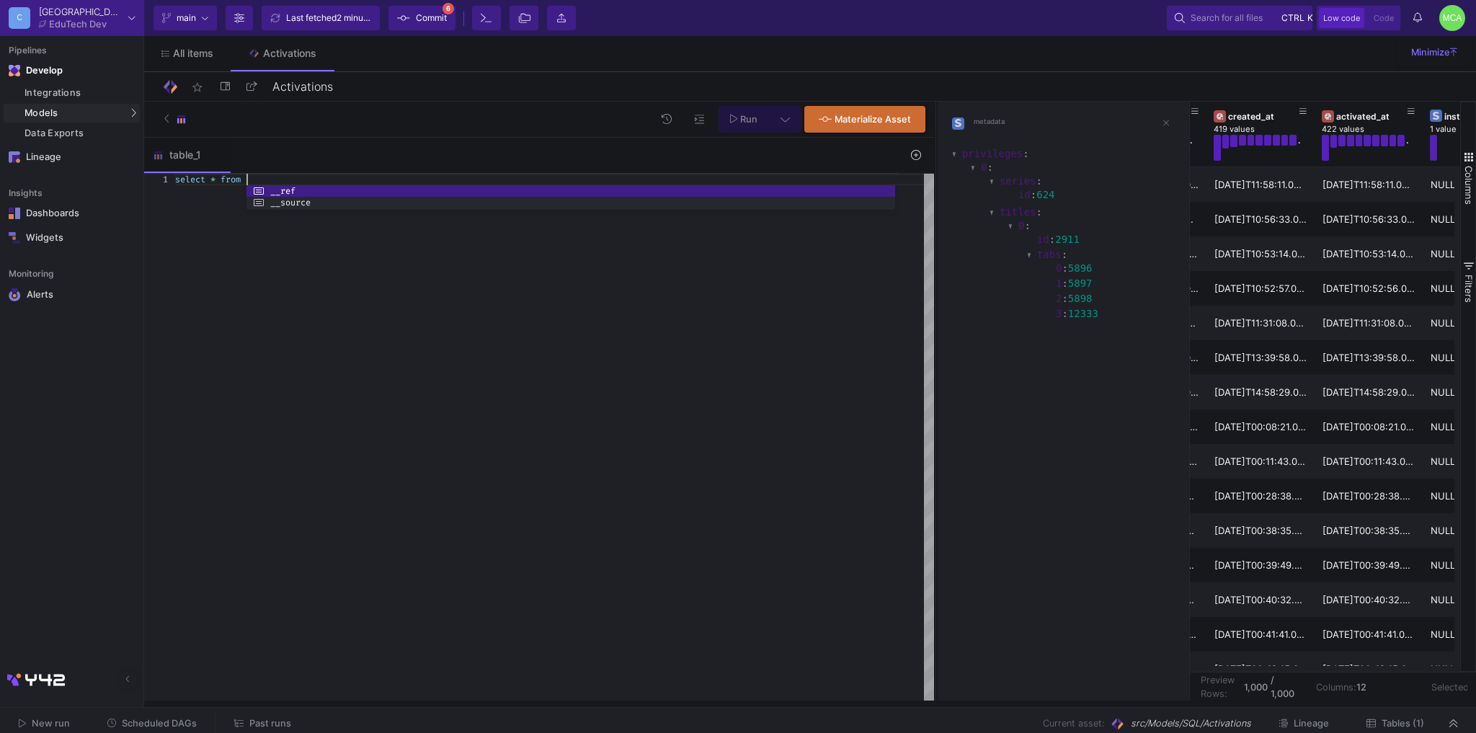
scroll to position [0, 76]
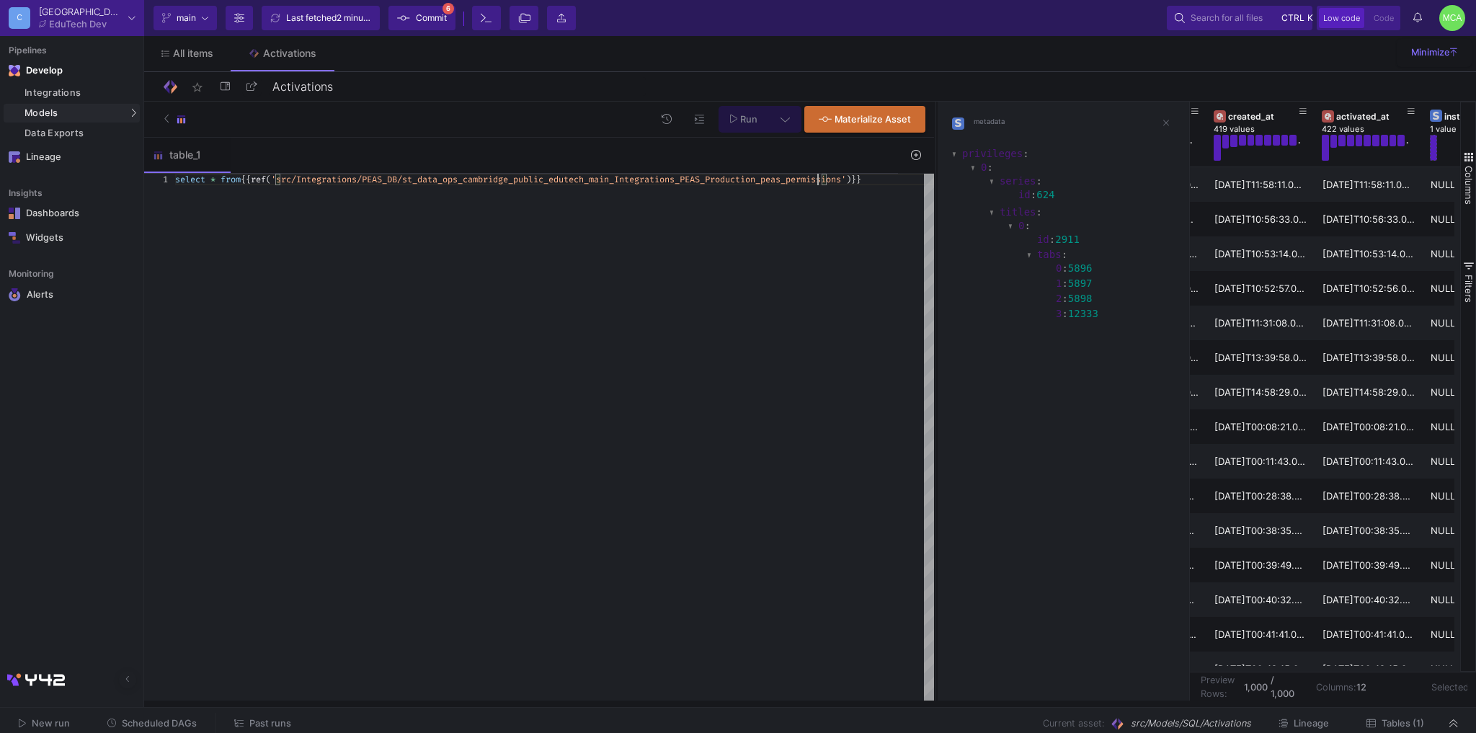
click at [762, 102] on div "Run Materialize Asset" at bounding box center [539, 120] width 790 height 36
click at [755, 114] on span "Run" at bounding box center [748, 119] width 17 height 11
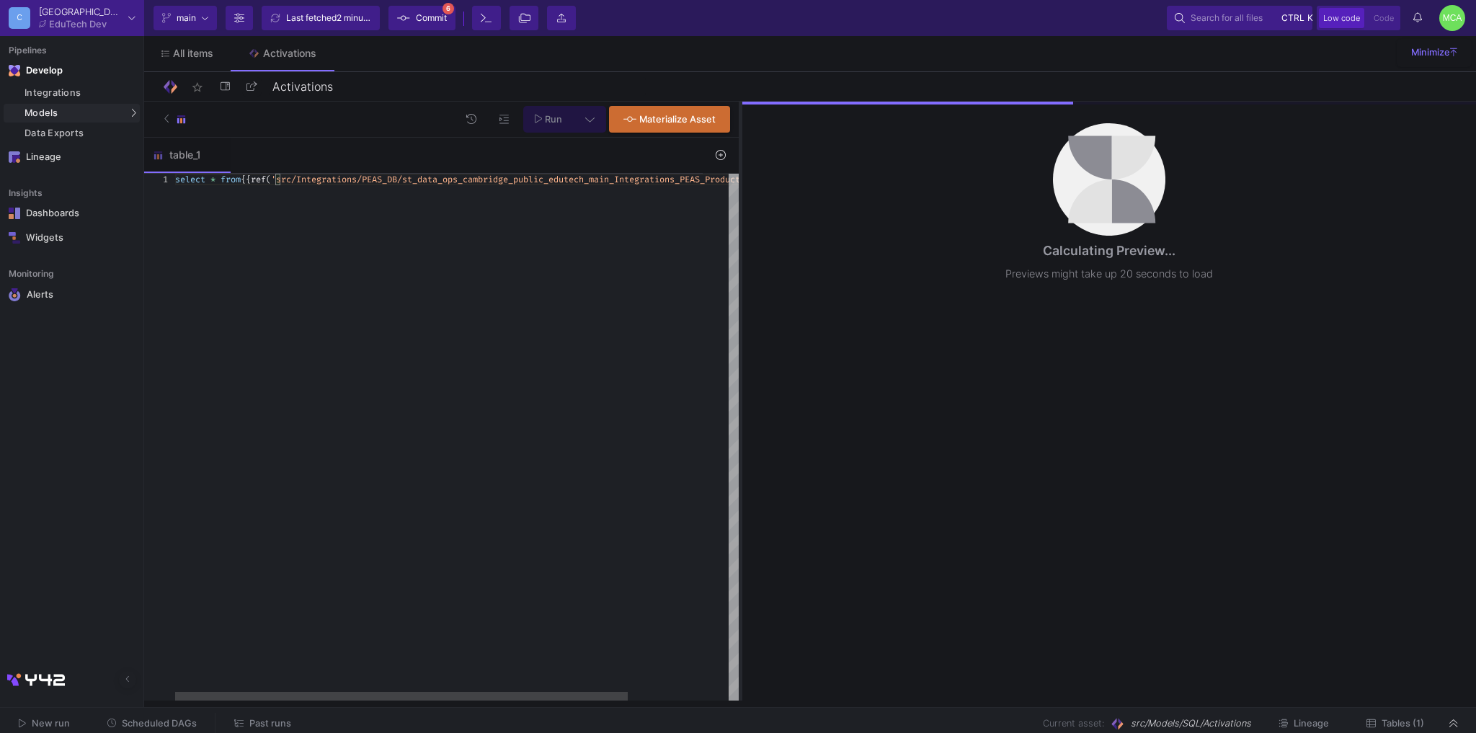
drag, startPoint x: 934, startPoint y: 279, endPoint x: 730, endPoint y: 299, distance: 205.6
click at [739, 299] on div at bounding box center [741, 401] width 4 height 599
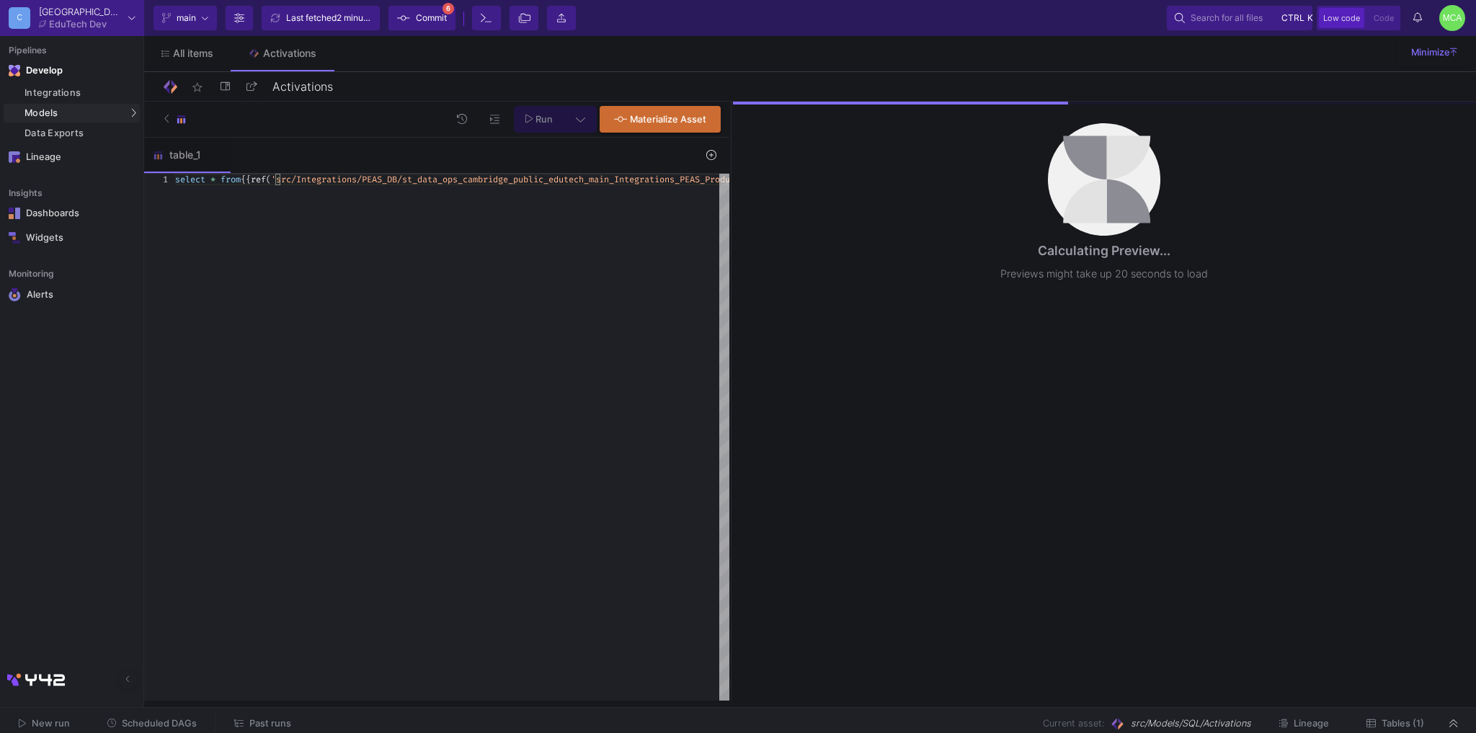
scroll to position [0, 700]
click at [638, 310] on div "select * from {{ ref ( 'src/Integrations/PEAS_DB/st_data_ops_cambridge_pu blic_…" at bounding box center [519, 437] width 689 height 527
click at [393, 251] on div "select * from {{ ref ( 'src/Integrations/PEAS_DB/st_data_ops_cambridge_pu blic_…" at bounding box center [386, 437] width 689 height 527
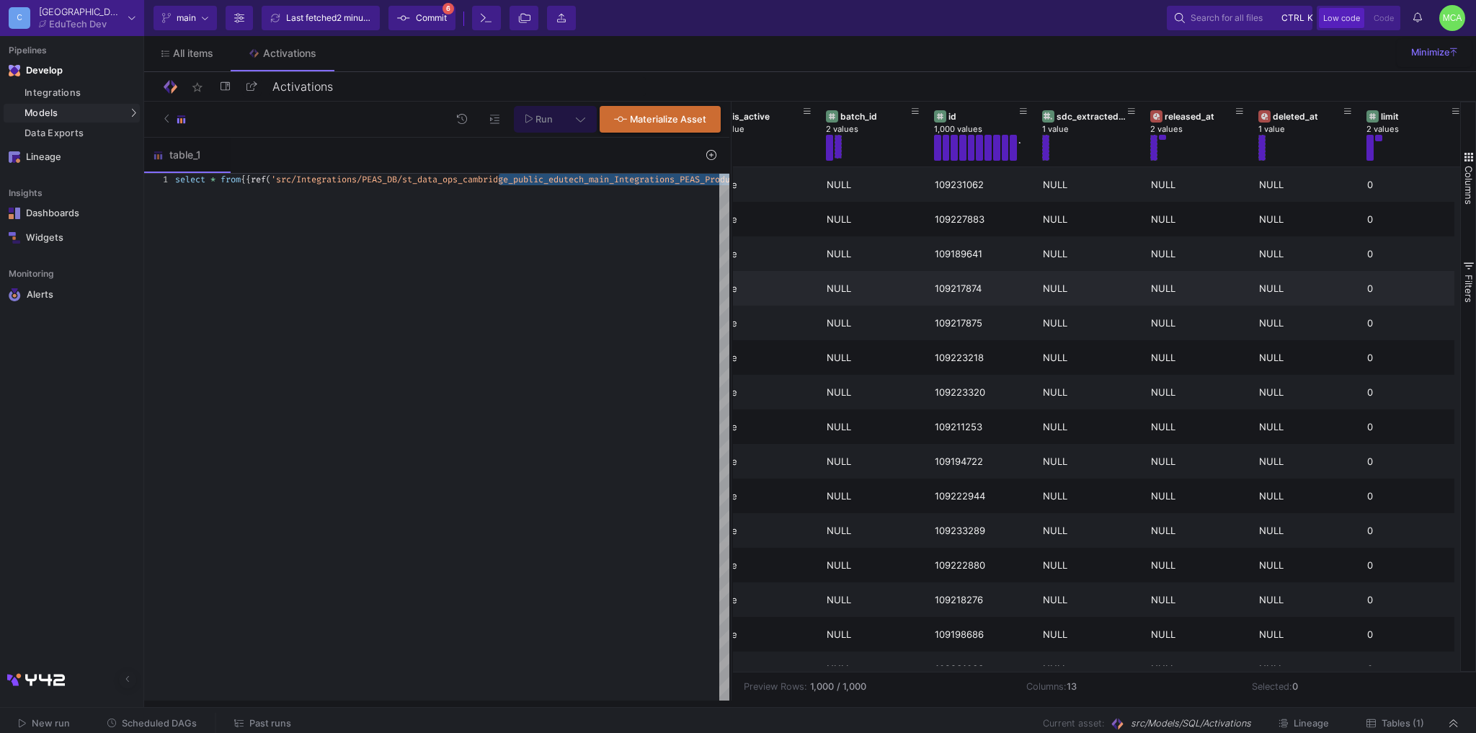
scroll to position [0, 0]
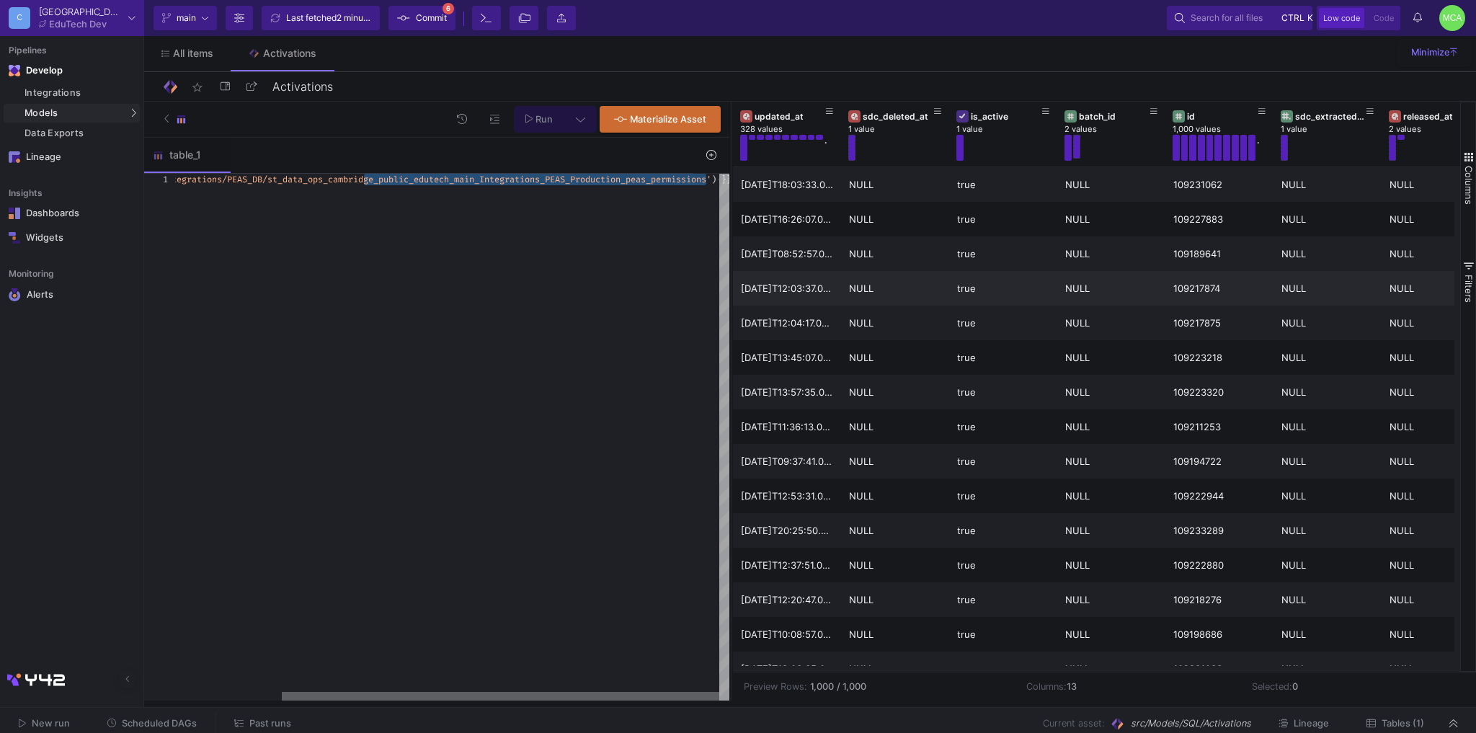
drag, startPoint x: 262, startPoint y: 696, endPoint x: 619, endPoint y: 676, distance: 357.2
click at [619, 676] on div "select * from {{ ref ( 'src/Integrations/PEAS_DB/st_data_ops_cambridge_pu blic_…" at bounding box center [452, 437] width 554 height 527
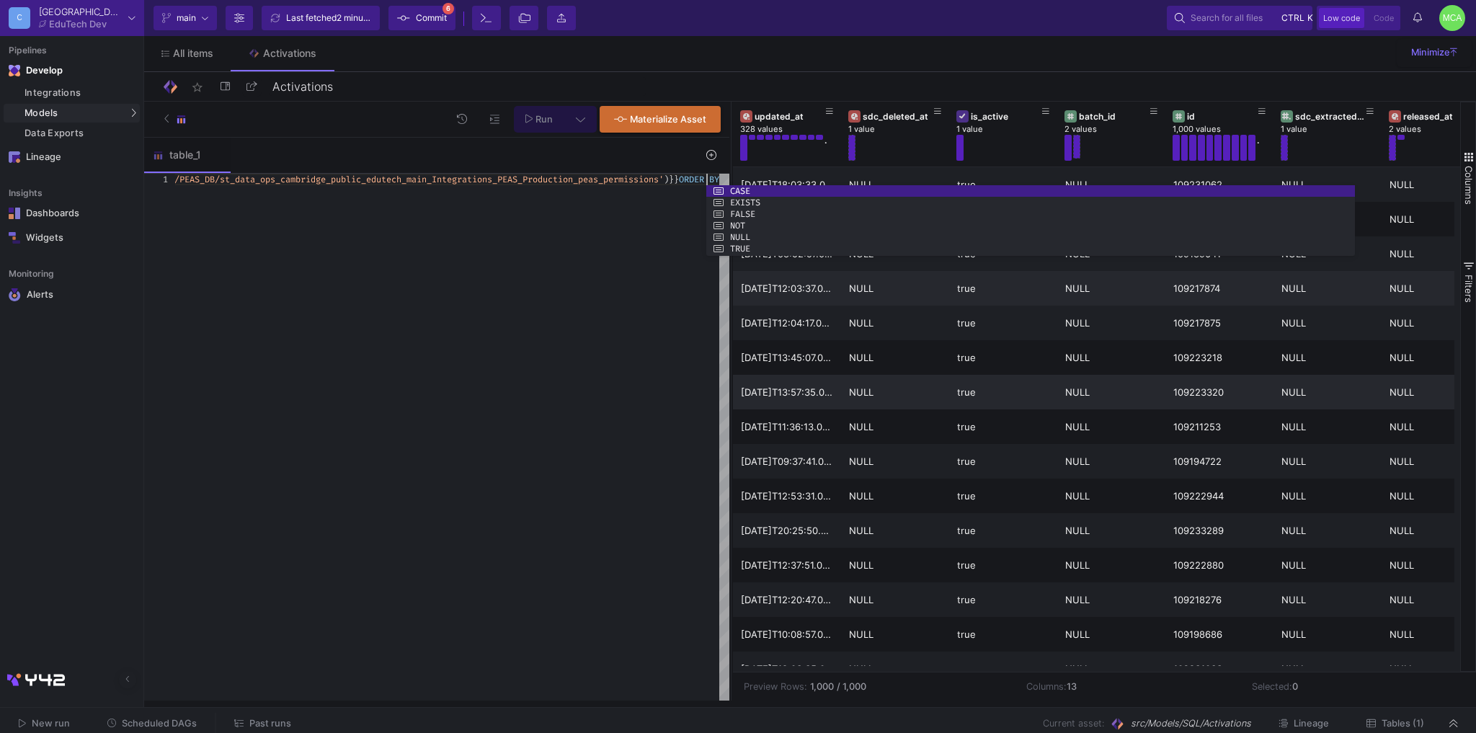
drag, startPoint x: 730, startPoint y: 339, endPoint x: 1157, endPoint y: 396, distance: 431.1
click at [733, 381] on div at bounding box center [731, 401] width 4 height 599
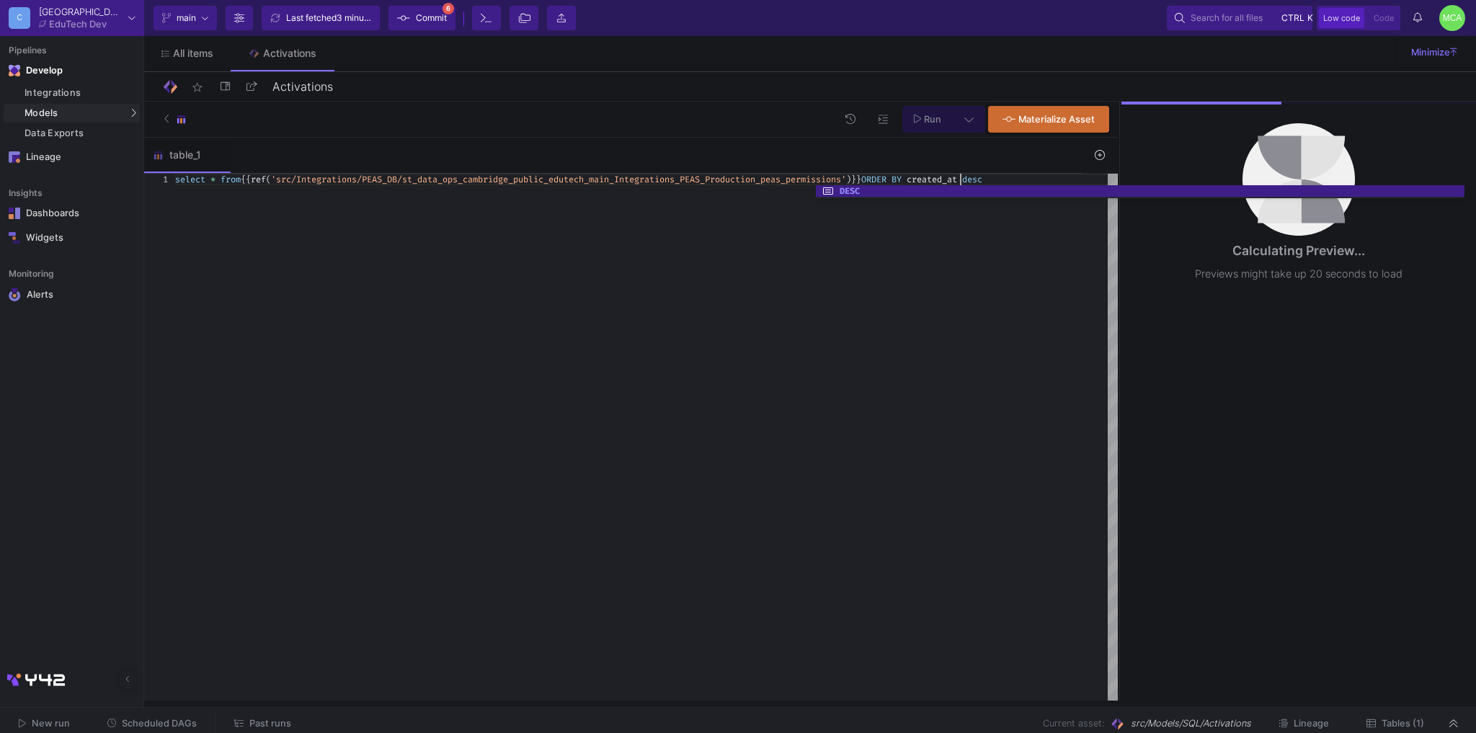
click at [1036, 421] on div "select * from {{ ref ( 'src/Integrations/PEAS_DB/st_data_ops_cambridge_pu blic_…" at bounding box center [646, 437] width 942 height 527
click at [599, 223] on div "select * from {{ ref ( 'src/Integrations/PEAS_DB/st_data_ops_cambridge_pu blic_…" at bounding box center [646, 437] width 942 height 527
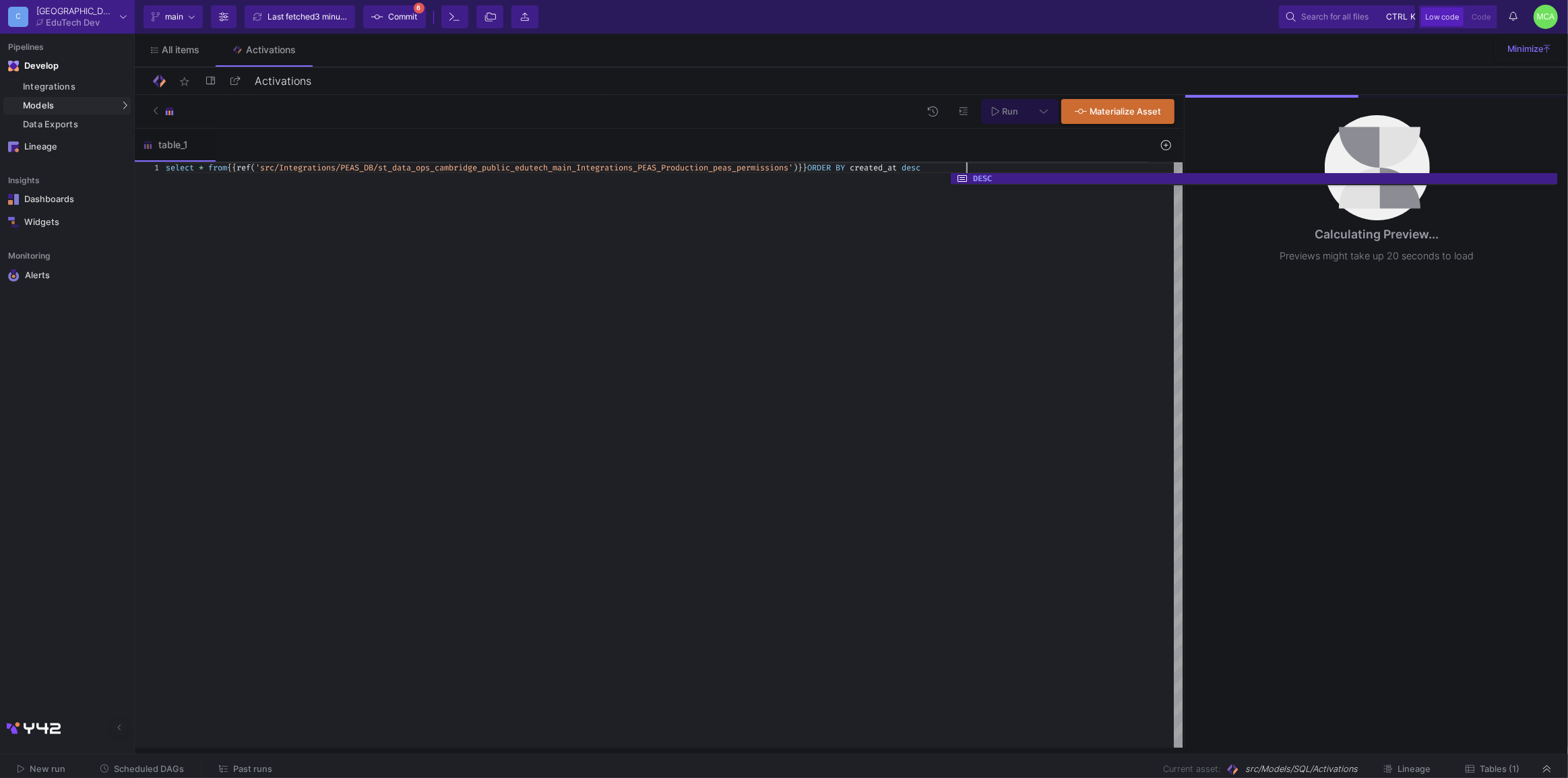
click at [642, 323] on div "select * from {{ ref ( 'src/Integrations/PEAS_DB/st_data_ops_cambridge_pu blic_…" at bounding box center [674, 455] width 1017 height 585
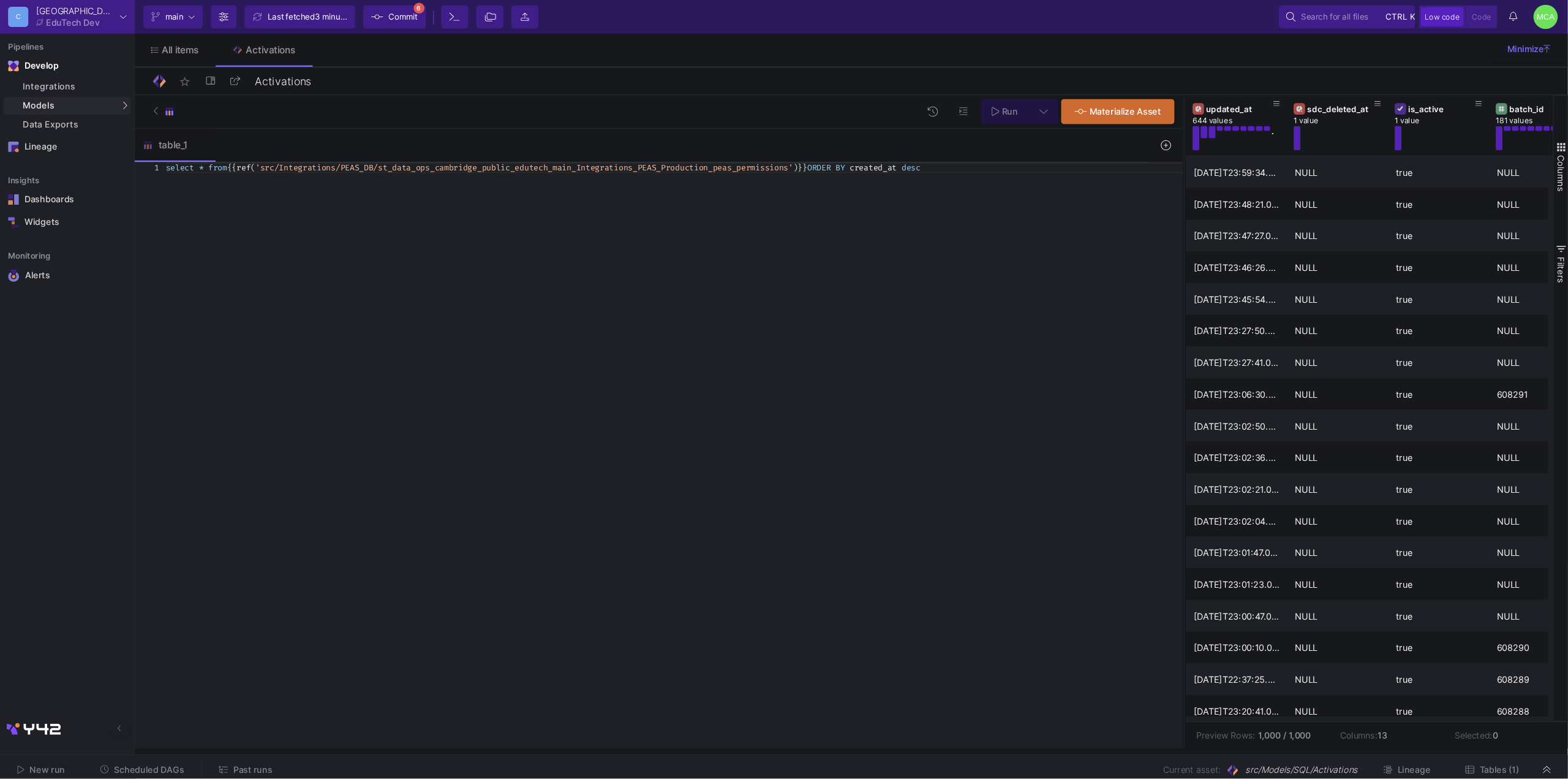
scroll to position [0, 727]
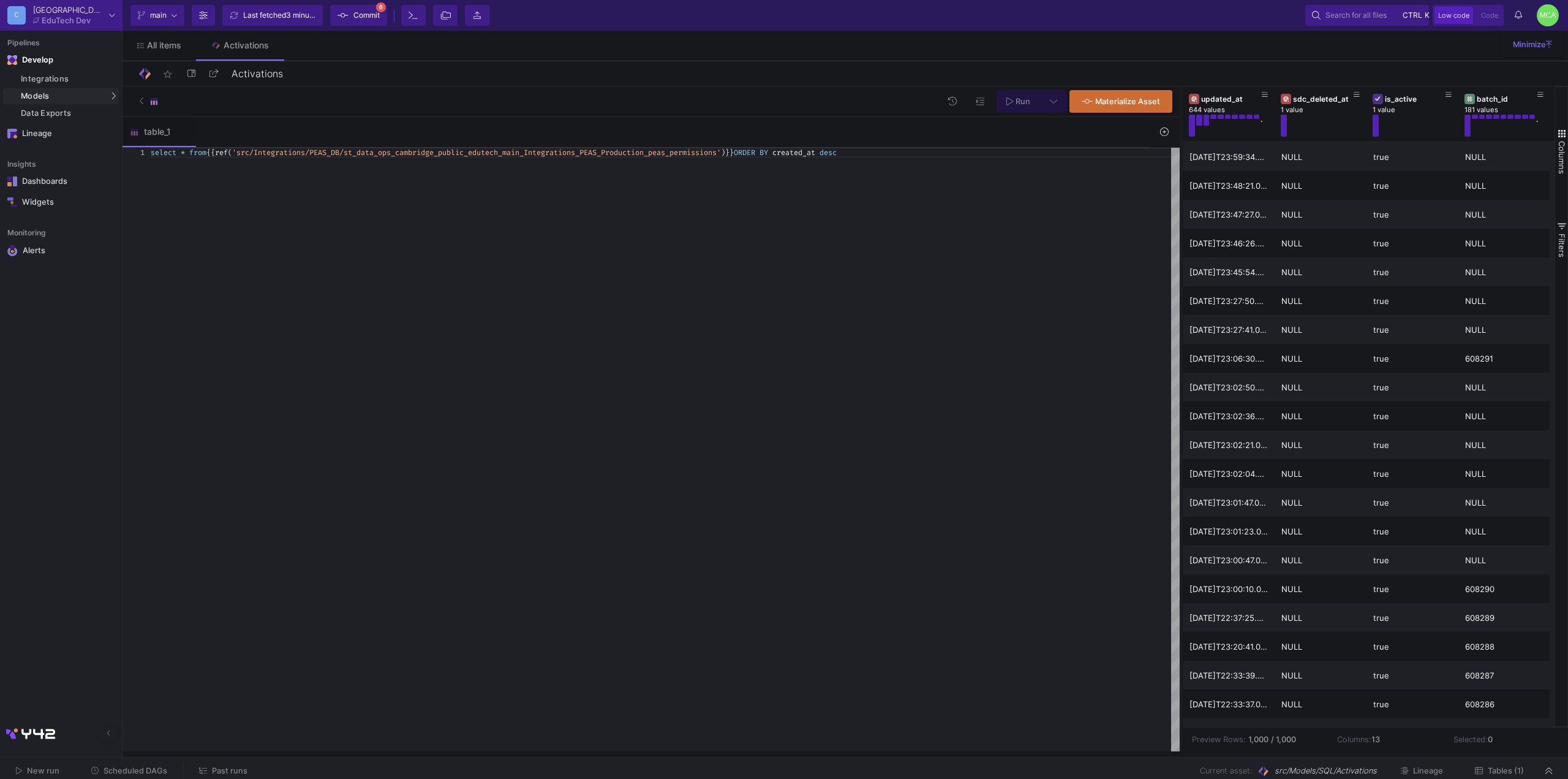
click at [944, 253] on div "select * from {{ ref ( 'src/Integrations/PEAS_DB/st_data_ops_cambridge_pu blic_…" at bounding box center [665, 450] width 1029 height 604
drag, startPoint x: 1183, startPoint y: 276, endPoint x: 1119, endPoint y: 286, distance: 64.8
click at [1119, 286] on as-split "Run Materialize Asset table_1 1 select * from {{ ref ( 'src/Integrations/PEAS_D…" at bounding box center [845, 419] width 1446 height 665
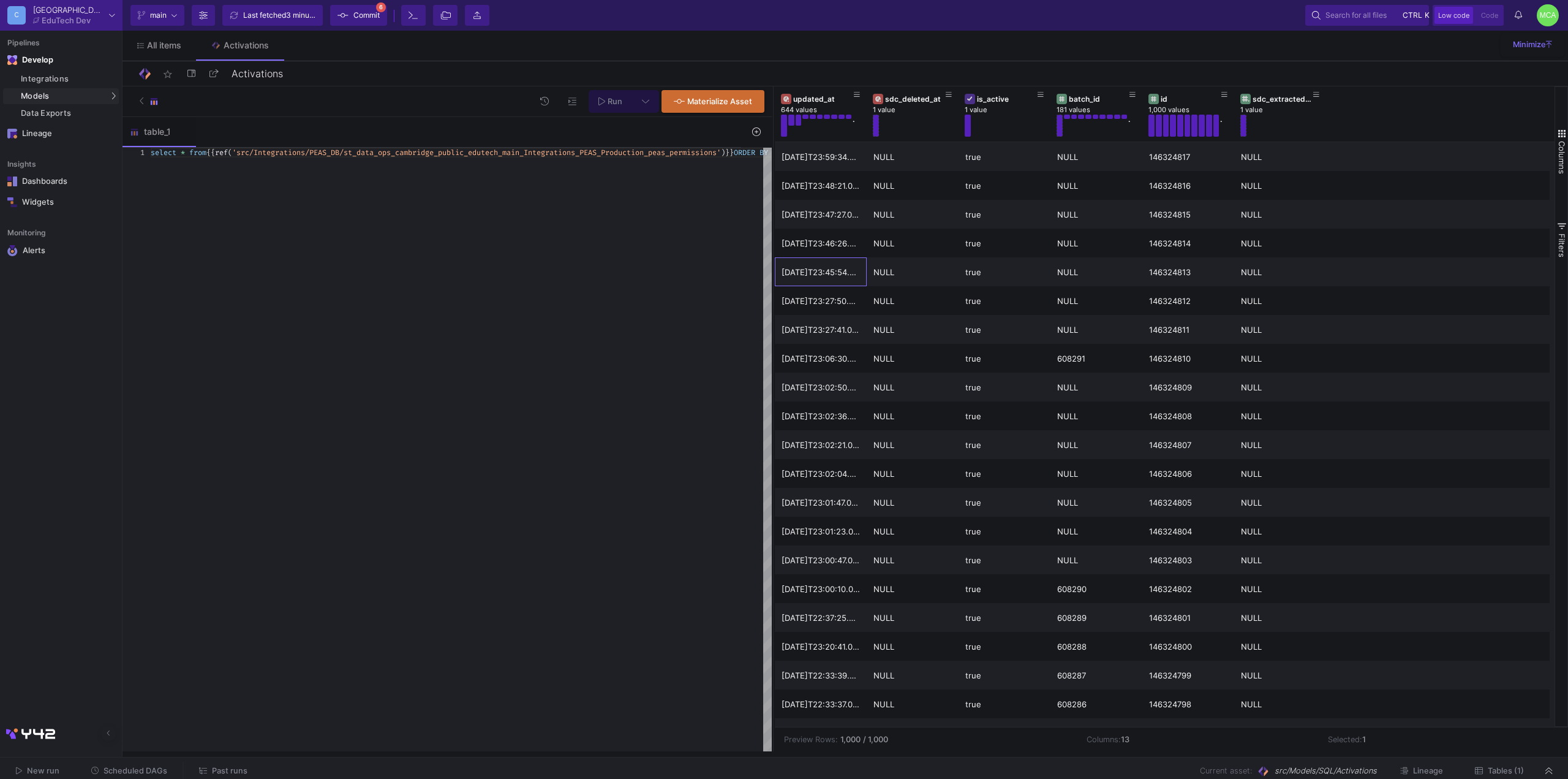
drag, startPoint x: 1183, startPoint y: 297, endPoint x: 775, endPoint y: 365, distance: 413.6
click at [772, 365] on div at bounding box center [774, 419] width 3 height 665
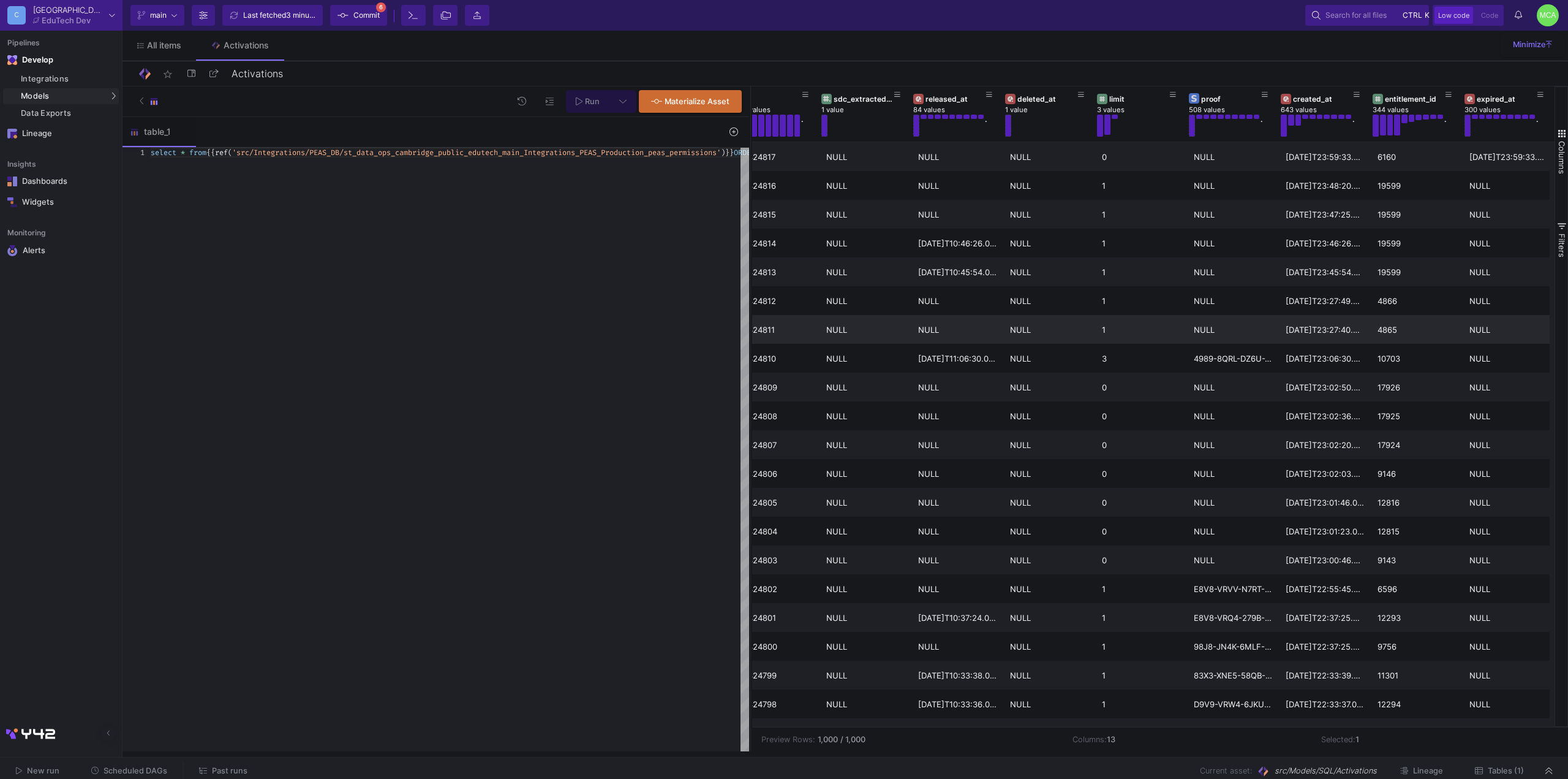
scroll to position [0, 397]
click at [404, 295] on div "select * from {{ ref ( 'src/Integrations/PEAS_DB/st_data_ops_cambridge_pu blic_…" at bounding box center [525, 450] width 749 height 604
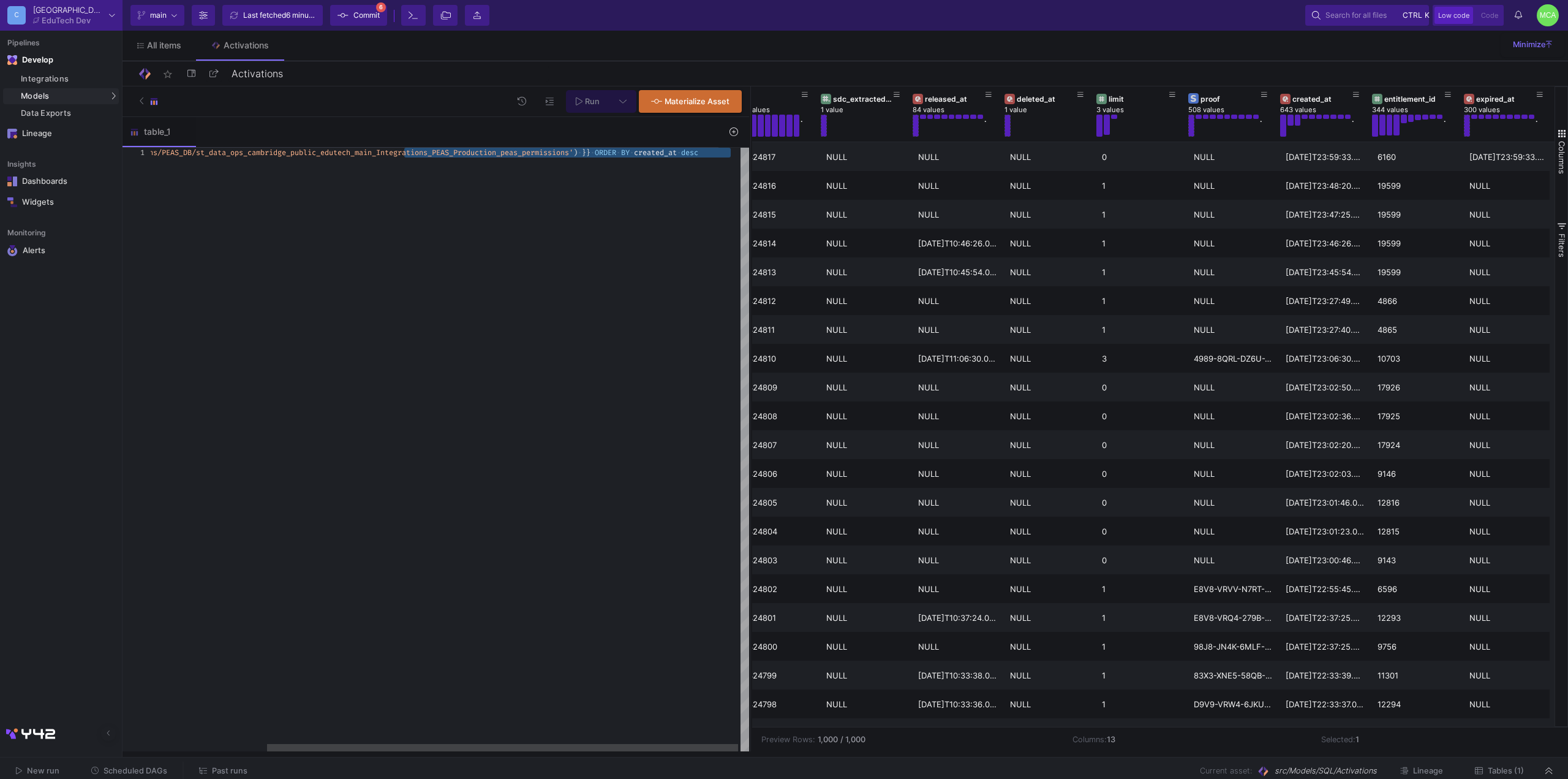
click at [572, 148] on span "s_permissions'" at bounding box center [543, 153] width 60 height 10
click at [573, 153] on span "s_permissions'" at bounding box center [543, 153] width 60 height 10
type textarea "select * from {{ ref('src/Integrations/PEAS_DB/st_data_ops_cambridge_public_edu…"
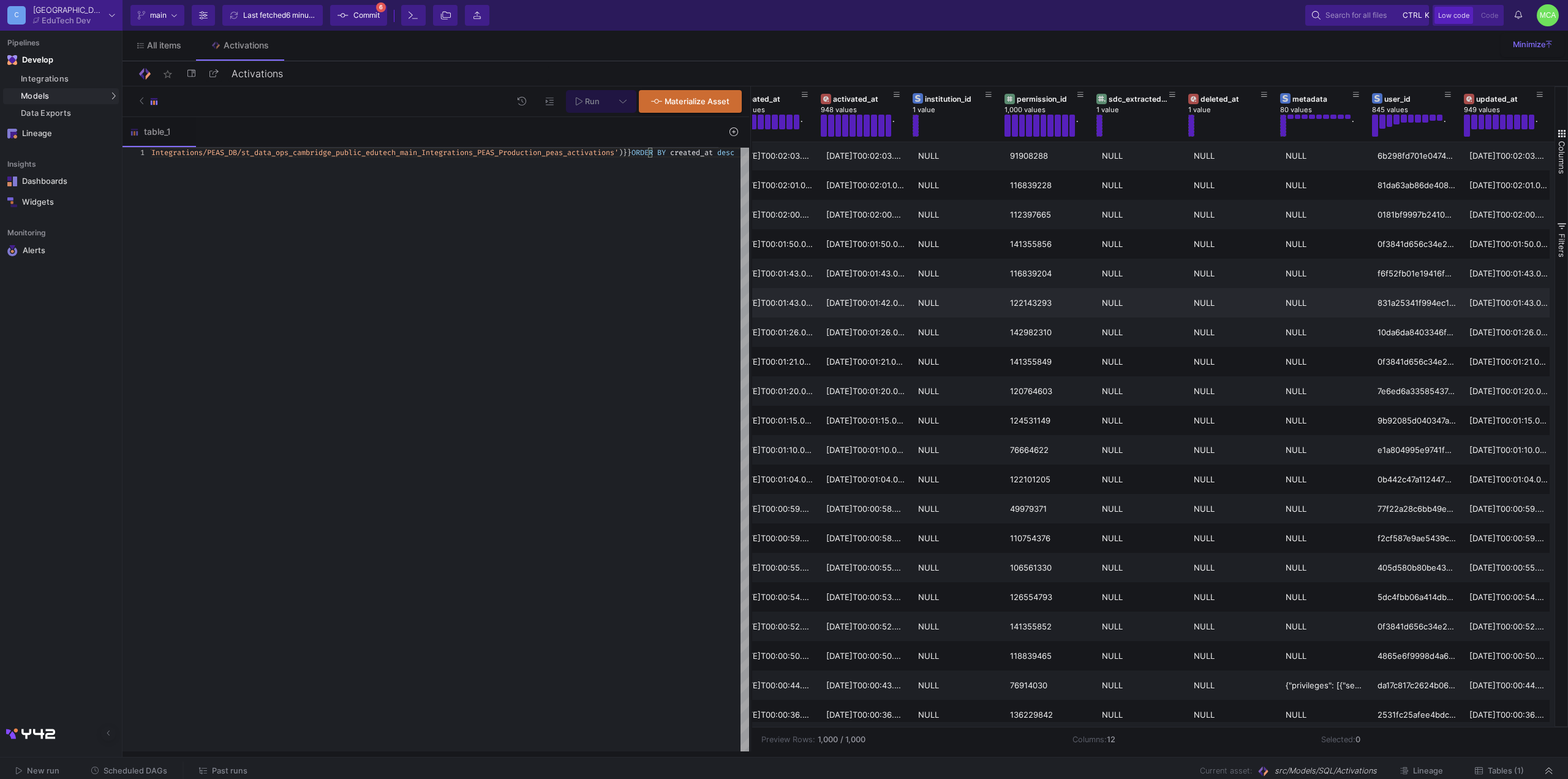
scroll to position [943, 0]
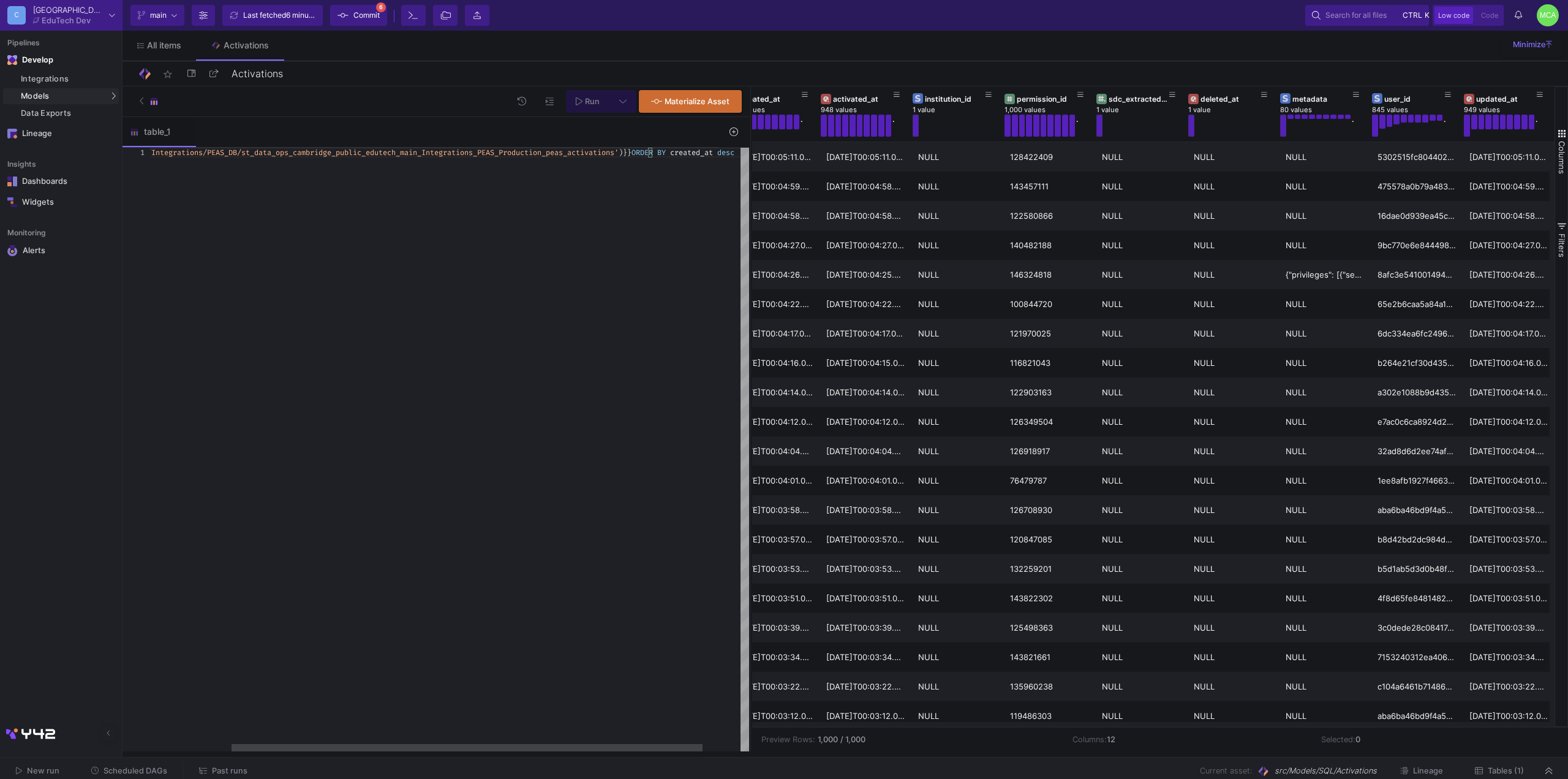
click at [603, 375] on div "select * from {{ ref ( 'src/Integrations/PEAS_DB/st_data_ops_cambridge_pu blic_…" at bounding box center [423, 450] width 749 height 604
